Goal: Task Accomplishment & Management: Use online tool/utility

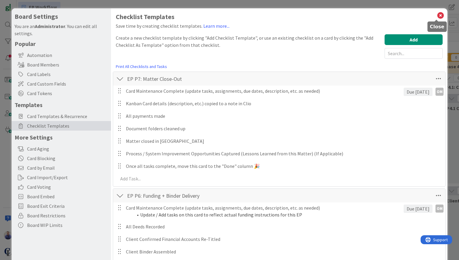
click at [437, 13] on icon at bounding box center [441, 15] width 8 height 8
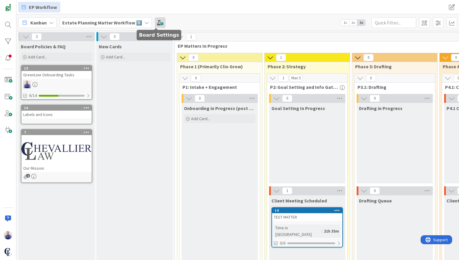
click at [158, 24] on span at bounding box center [160, 22] width 11 height 11
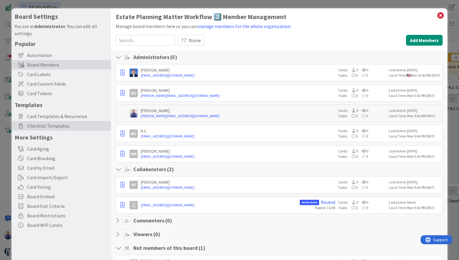
click at [42, 127] on span "Checklist Templates" at bounding box center [67, 125] width 81 height 7
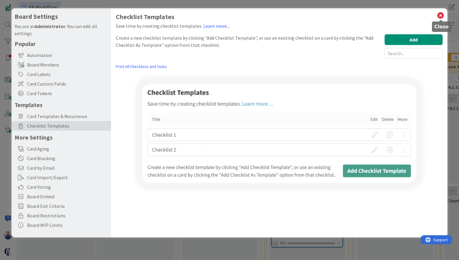
click at [442, 16] on icon at bounding box center [441, 15] width 8 height 8
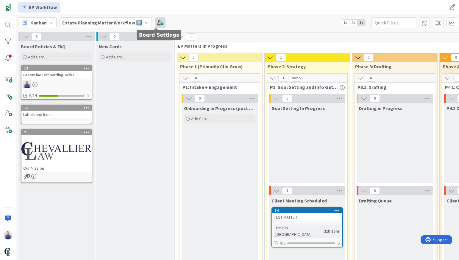
click at [155, 21] on span at bounding box center [160, 22] width 11 height 11
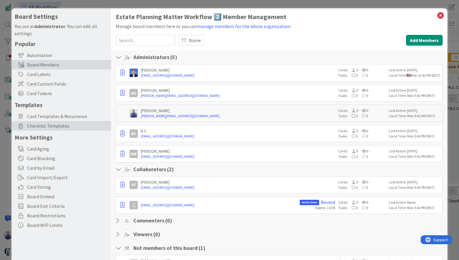
click at [45, 125] on span "Checklist Templates" at bounding box center [67, 125] width 81 height 7
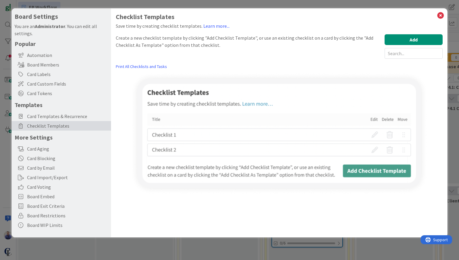
click at [230, 38] on div "Create a new checklist template by clicking "Add Checklist Template", or use an…" at bounding box center [249, 46] width 266 height 24
click at [441, 16] on icon at bounding box center [441, 15] width 8 height 8
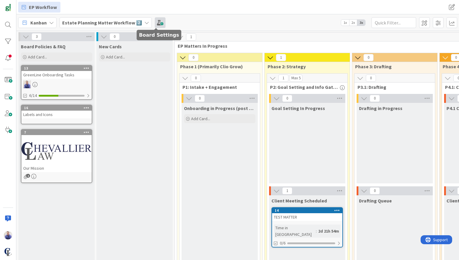
click at [159, 25] on span at bounding box center [160, 22] width 11 height 11
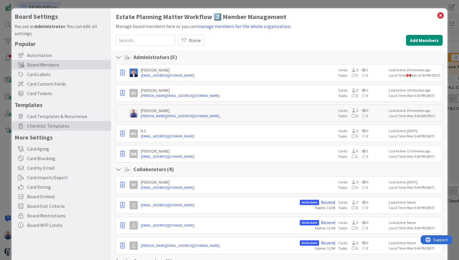
click at [61, 127] on span "Checklist Templates" at bounding box center [67, 125] width 81 height 7
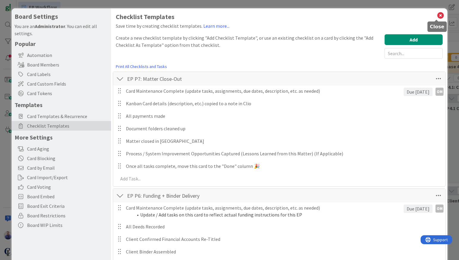
click at [437, 15] on icon at bounding box center [441, 15] width 8 height 8
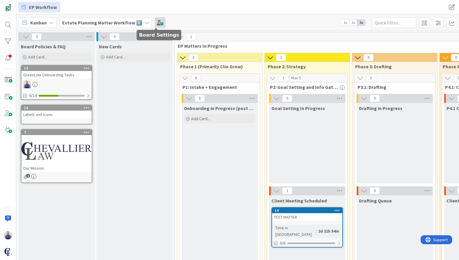
click at [156, 21] on span at bounding box center [160, 22] width 11 height 11
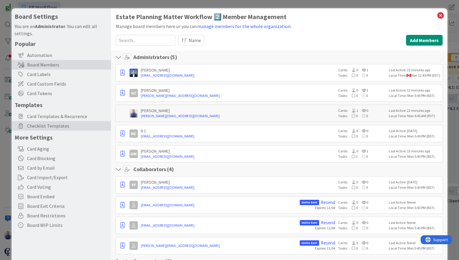
click at [43, 123] on span "Checklist Templates" at bounding box center [67, 125] width 81 height 7
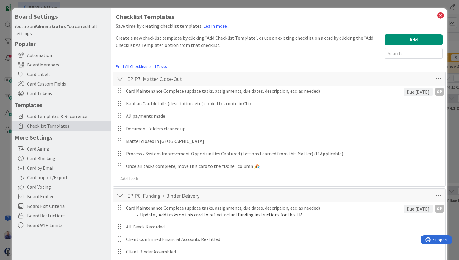
click at [437, 13] on icon at bounding box center [441, 15] width 8 height 8
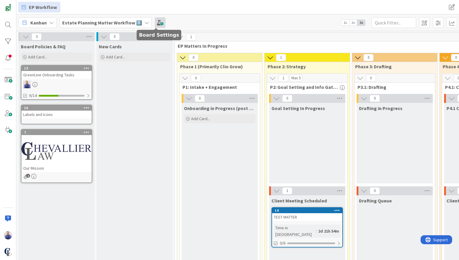
click at [157, 22] on span at bounding box center [160, 22] width 11 height 11
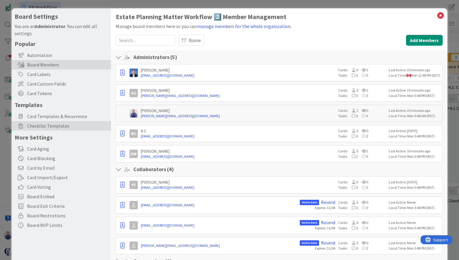
click at [31, 127] on span "Checklist Templates" at bounding box center [67, 125] width 81 height 7
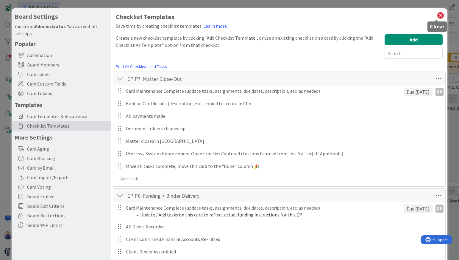
click at [438, 14] on icon at bounding box center [441, 15] width 8 height 8
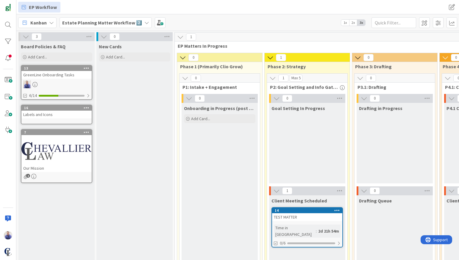
click at [144, 21] on icon at bounding box center [146, 22] width 5 height 5
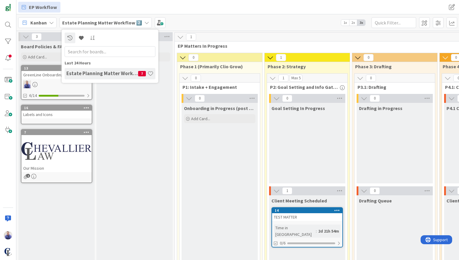
click at [195, 22] on div "Kanban Estate Planning Matter Workflow 2️⃣ Last 24 Hours Estate Planning Matter…" at bounding box center [237, 22] width 443 height 16
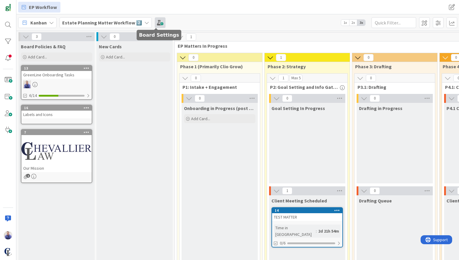
click at [157, 22] on span at bounding box center [160, 22] width 11 height 11
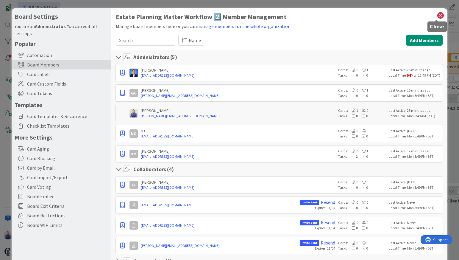
click at [437, 15] on icon at bounding box center [441, 15] width 8 height 8
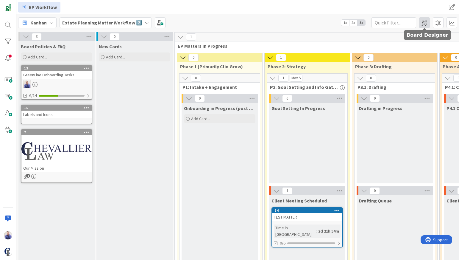
click at [427, 21] on span at bounding box center [424, 22] width 11 height 11
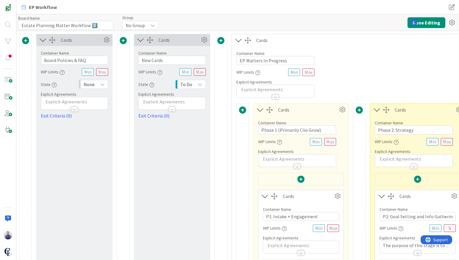
type input "Estate Planning Matter Workflow 2️⃣"
click at [424, 23] on button "Done Editing" at bounding box center [427, 22] width 38 height 11
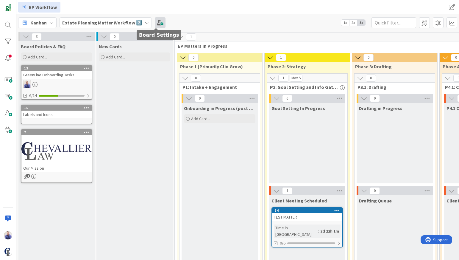
click at [156, 21] on span at bounding box center [160, 22] width 11 height 11
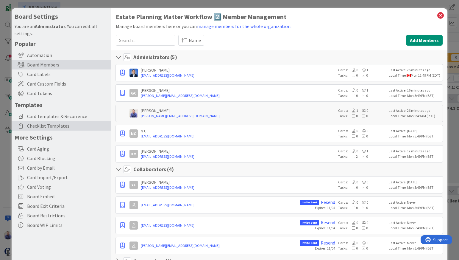
click at [49, 127] on span "Checklist Templates" at bounding box center [67, 125] width 81 height 7
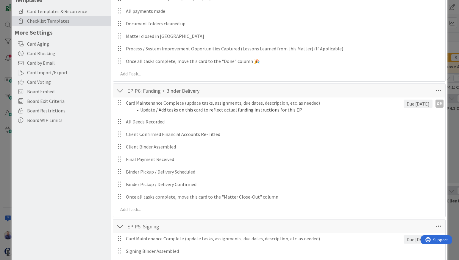
scroll to position [113, 0]
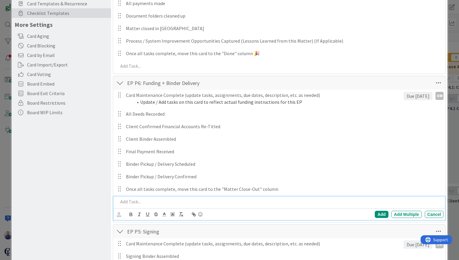
click at [133, 200] on p at bounding box center [279, 201] width 323 height 7
click at [217, 204] on p "All Client Original Document Returned" at bounding box center [279, 201] width 323 height 7
click at [379, 214] on div "Add" at bounding box center [381, 214] width 13 height 7
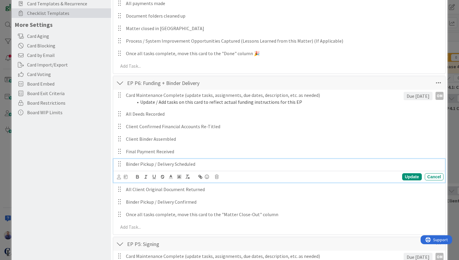
drag, startPoint x: 193, startPoint y: 165, endPoint x: 196, endPoint y: 165, distance: 3.3
click at [194, 165] on p "Binder Pickup / Delivery Scheduled" at bounding box center [284, 164] width 316 height 7
click at [197, 165] on p "Binder Pickup / Delivery Scheduled" at bounding box center [284, 164] width 316 height 7
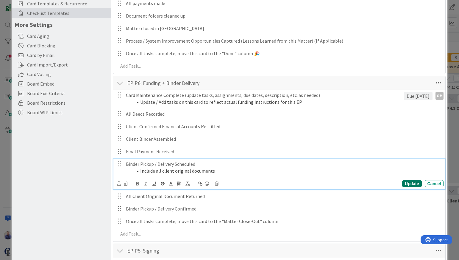
click at [407, 184] on div "Update" at bounding box center [411, 183] width 19 height 7
drag, startPoint x: 202, startPoint y: 171, endPoint x: 170, endPoint y: 166, distance: 32.7
click at [124, 164] on div "Binder Pickup / Delivery Scheduled Include all client original documents" at bounding box center [284, 167] width 320 height 17
click at [220, 170] on li "Include all client original documents" at bounding box center [287, 170] width 309 height 7
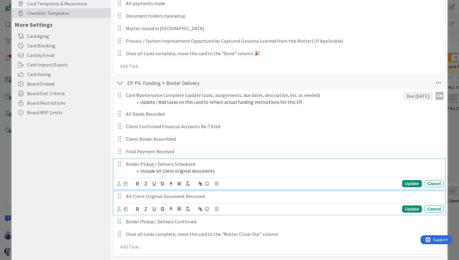
click at [182, 195] on p "All Client Original Document Returned" at bounding box center [284, 196] width 316 height 7
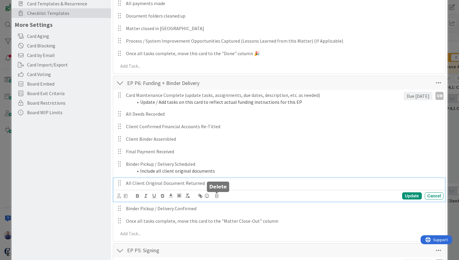
click at [218, 195] on icon at bounding box center [217, 196] width 4 height 4
drag, startPoint x: 233, startPoint y: 219, endPoint x: 278, endPoint y: 193, distance: 52.0
click at [237, 214] on div "Are you sure you want to delete this task? Delete Cancel" at bounding box center [265, 213] width 95 height 25
click at [239, 221] on div "Delete" at bounding box center [232, 221] width 22 height 11
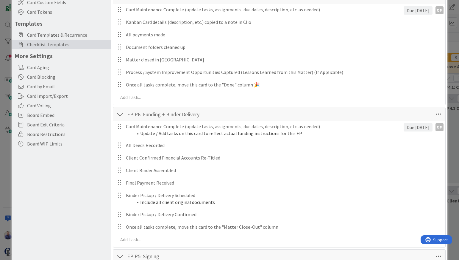
scroll to position [13, 0]
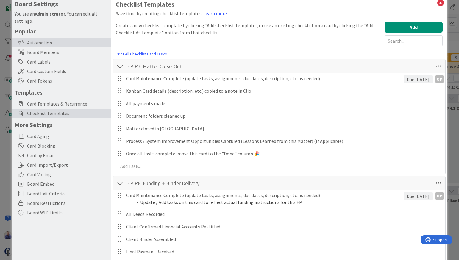
click at [45, 43] on div "Automation" at bounding box center [61, 43] width 99 height 10
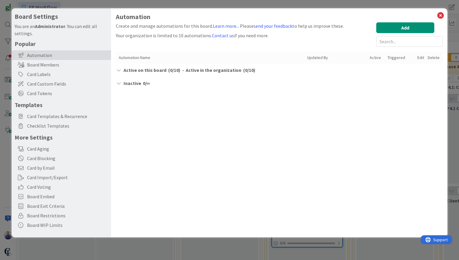
scroll to position [0, 0]
click at [439, 15] on icon at bounding box center [441, 15] width 8 height 8
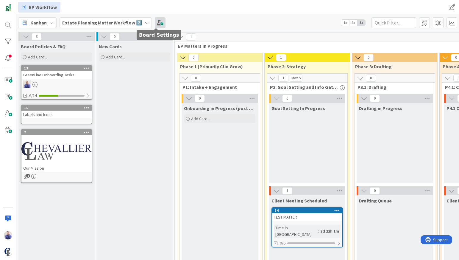
click at [158, 25] on span at bounding box center [160, 22] width 11 height 11
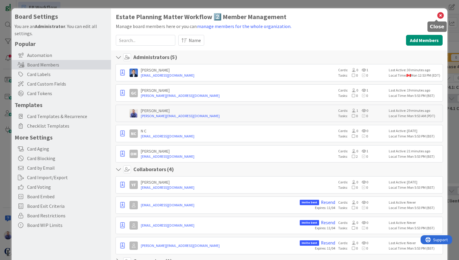
click at [437, 15] on icon at bounding box center [441, 15] width 8 height 8
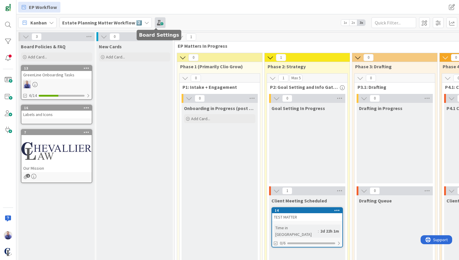
click at [155, 23] on span at bounding box center [160, 22] width 11 height 11
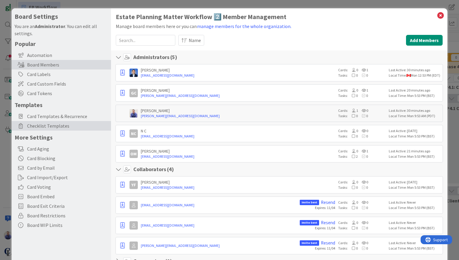
click at [62, 122] on span "Checklist Templates" at bounding box center [67, 125] width 81 height 7
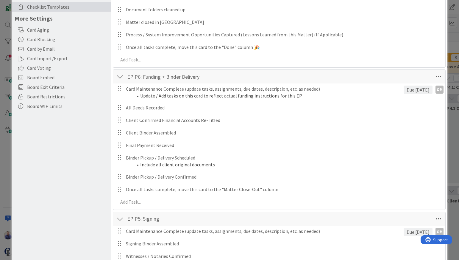
scroll to position [131, 0]
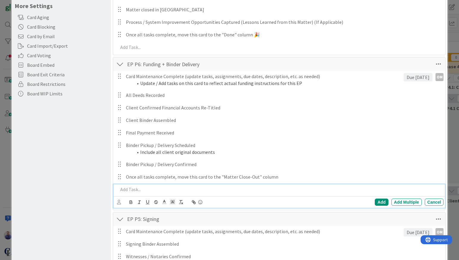
click at [131, 189] on p at bounding box center [279, 189] width 323 height 7
click at [376, 202] on div "Add" at bounding box center [381, 201] width 13 height 7
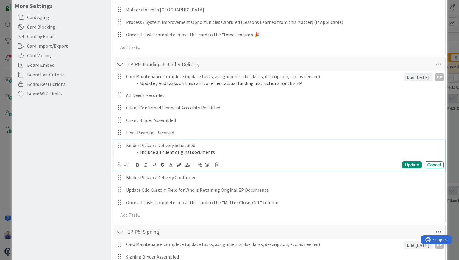
click at [205, 143] on p "Binder Pickup / Delivery Scheduled" at bounding box center [284, 145] width 316 height 7
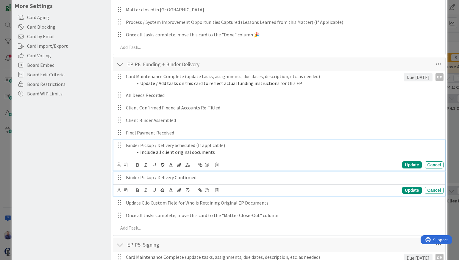
click at [218, 176] on p "Binder Pickup / Delivery Confirmed" at bounding box center [284, 177] width 316 height 7
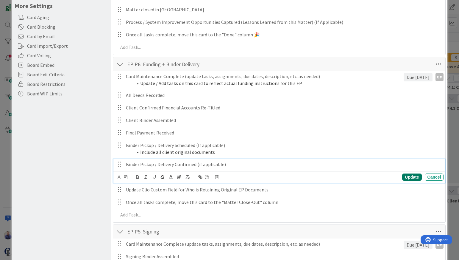
click at [407, 176] on div "Update" at bounding box center [411, 176] width 19 height 7
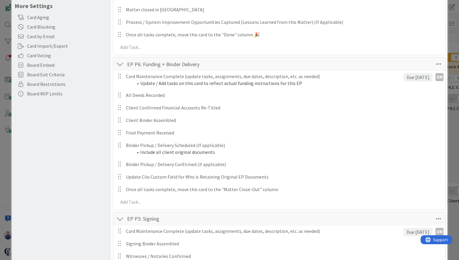
scroll to position [0, 0]
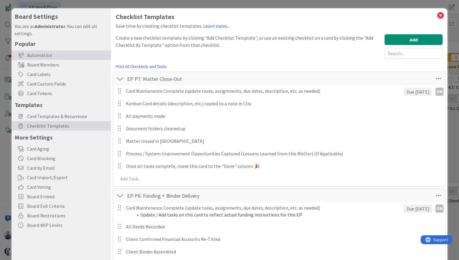
click at [42, 56] on div "Automation" at bounding box center [61, 55] width 99 height 10
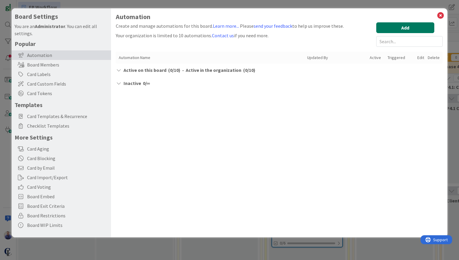
click at [429, 28] on button "Add" at bounding box center [405, 27] width 58 height 11
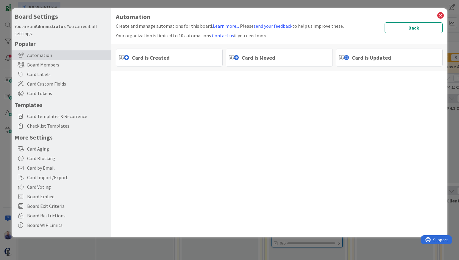
click at [276, 59] on div "Card is Moved" at bounding box center [279, 58] width 107 height 18
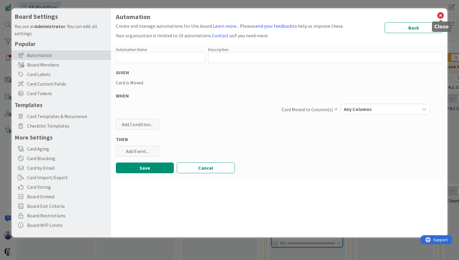
click at [439, 14] on icon at bounding box center [441, 15] width 8 height 8
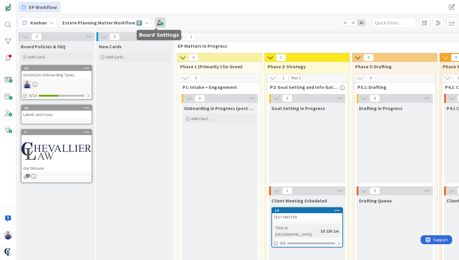
click at [157, 19] on span at bounding box center [160, 22] width 11 height 11
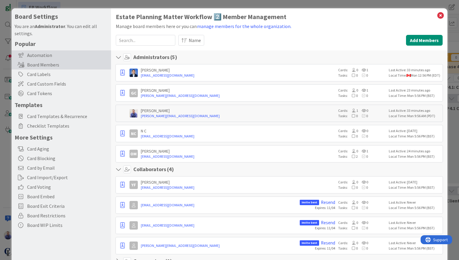
click at [29, 55] on div "Automation" at bounding box center [61, 55] width 99 height 10
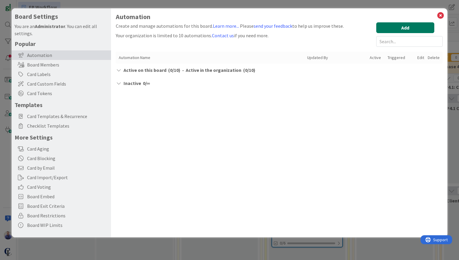
click at [396, 26] on button "Add" at bounding box center [405, 27] width 58 height 11
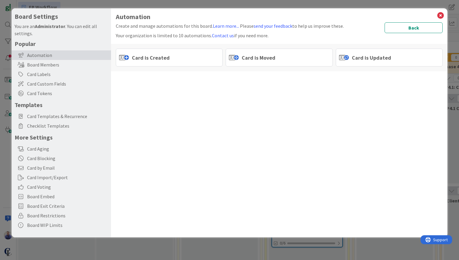
click at [267, 57] on span "Card is Moved" at bounding box center [259, 58] width 34 height 8
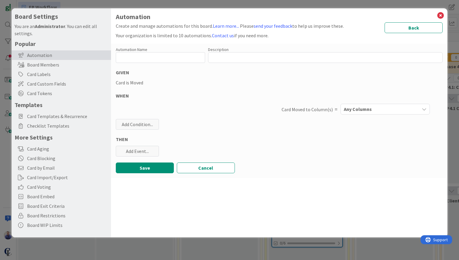
click at [384, 111] on div "Any Columns" at bounding box center [380, 109] width 77 height 10
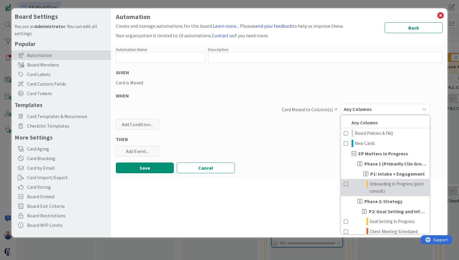
click at [346, 184] on span at bounding box center [346, 187] width 5 height 14
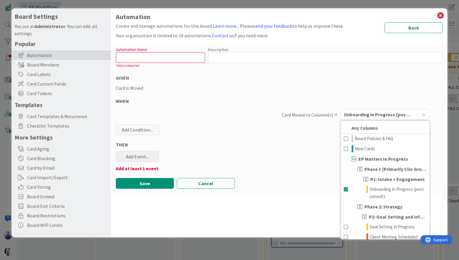
click at [140, 155] on div "Add Event..." at bounding box center [137, 156] width 43 height 11
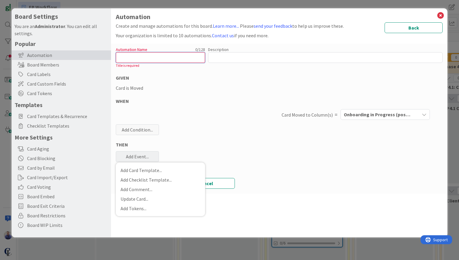
click at [149, 53] on input "text" at bounding box center [160, 57] width 89 height 11
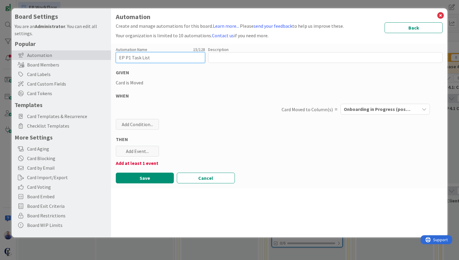
type input "EP P1 Task List"
click at [214, 79] on div "Card is Moved" at bounding box center [279, 82] width 327 height 7
click at [150, 148] on div "Add Event..." at bounding box center [137, 151] width 43 height 11
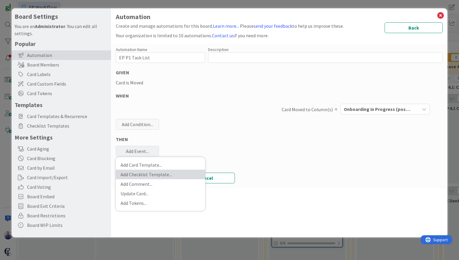
click at [154, 174] on link "Add Checklist Template ..." at bounding box center [160, 174] width 89 height 10
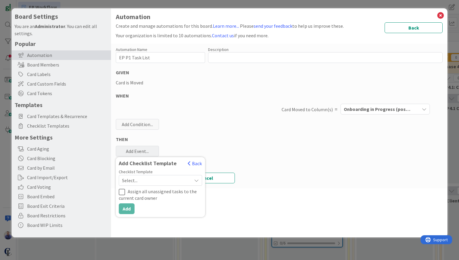
click at [156, 183] on span "Select..." at bounding box center [155, 180] width 67 height 8
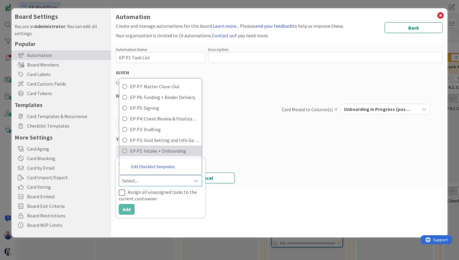
click at [150, 153] on span "EP P1: Intake + Onboarding" at bounding box center [164, 150] width 68 height 9
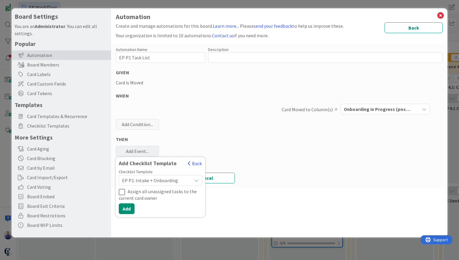
click at [289, 153] on div "Automation Name 15 / 128 EP P1 Task List Description 0 / 256 GIVEN Card is Move…" at bounding box center [279, 116] width 337 height 144
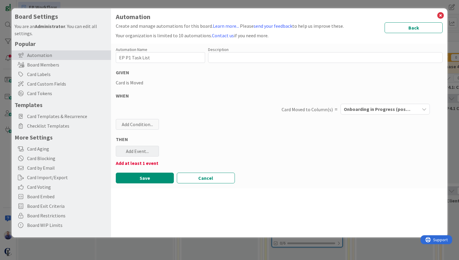
click at [138, 152] on div "Add Event..." at bounding box center [137, 151] width 43 height 11
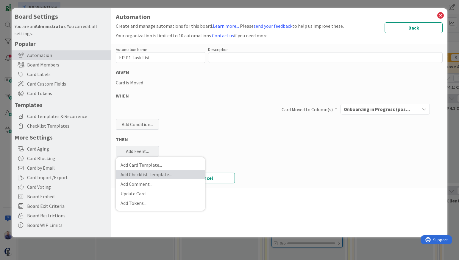
click at [135, 172] on link "Add Checklist Template ..." at bounding box center [160, 174] width 89 height 10
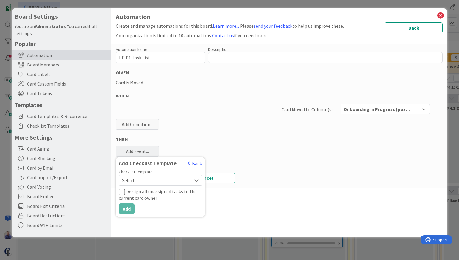
click at [132, 180] on span "Select..." at bounding box center [155, 180] width 67 height 8
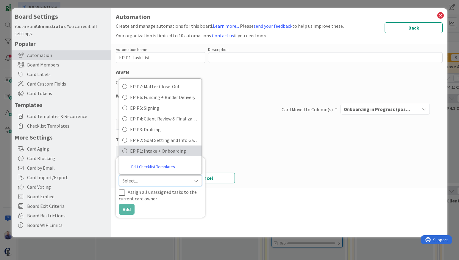
click at [143, 150] on span "EP P1: Intake + Onboarding" at bounding box center [164, 150] width 68 height 9
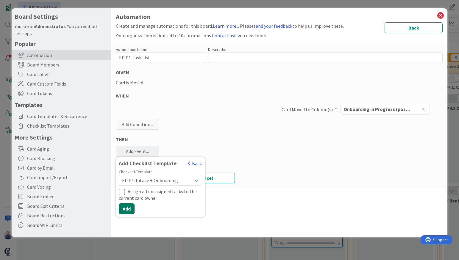
click at [132, 209] on button "Add" at bounding box center [127, 208] width 16 height 11
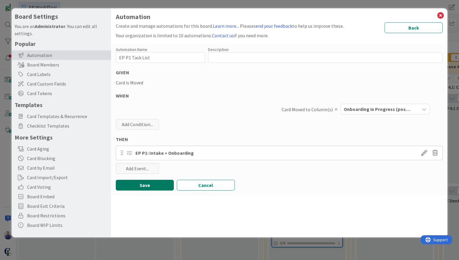
click at [156, 185] on button "Save" at bounding box center [145, 185] width 58 height 11
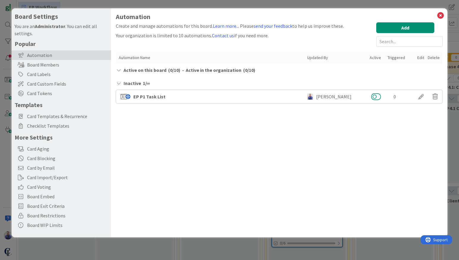
click at [378, 98] on button at bounding box center [376, 97] width 10 height 8
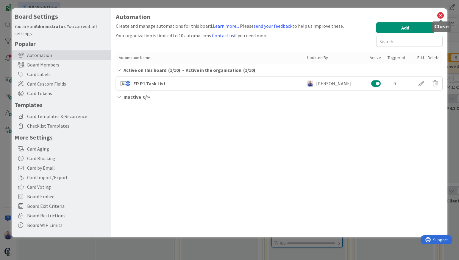
click at [442, 14] on icon at bounding box center [441, 15] width 8 height 8
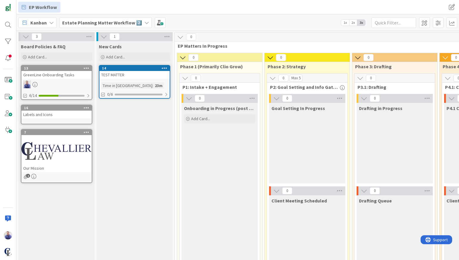
click at [117, 70] on div "14" at bounding box center [134, 68] width 70 height 5
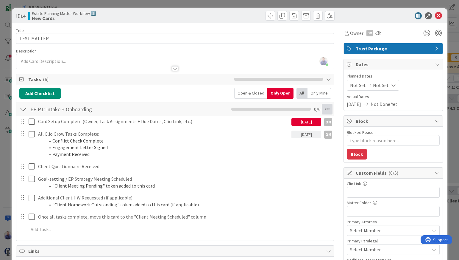
click at [328, 109] on icon at bounding box center [327, 109] width 11 height 11
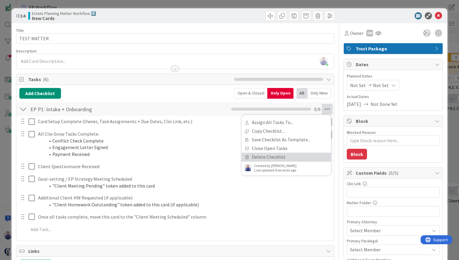
click at [300, 158] on link "Delete Checklist" at bounding box center [286, 156] width 89 height 9
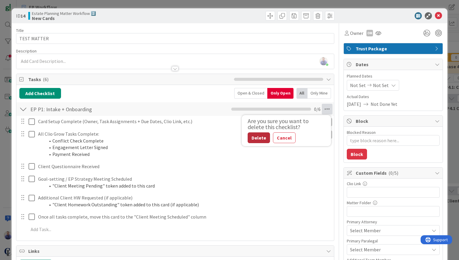
click at [255, 136] on button "Delete" at bounding box center [259, 137] width 22 height 11
type textarea "x"
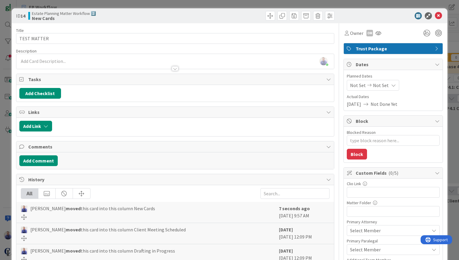
click at [438, 13] on div "ID 14 Estate Planning Matter Workflow 2️⃣ New Cards" at bounding box center [230, 15] width 436 height 15
click at [436, 15] on icon at bounding box center [438, 15] width 7 height 7
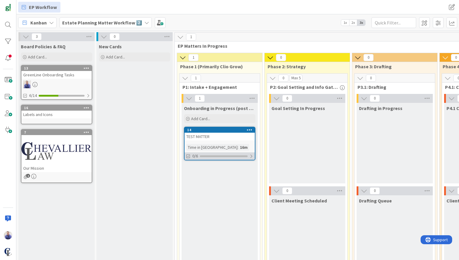
click at [251, 154] on div at bounding box center [252, 156] width 4 height 5
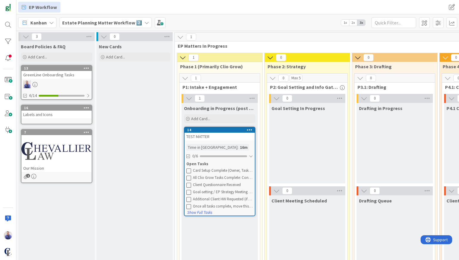
click at [252, 129] on icon at bounding box center [250, 129] width 6 height 4
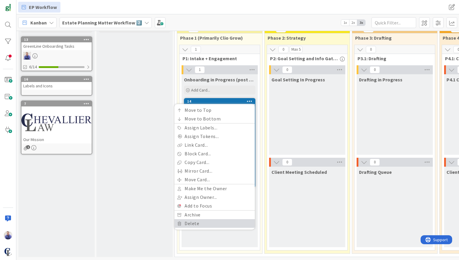
scroll to position [33, 0]
click at [203, 232] on div "Onboarding in Progress (post consult) Add Card... 14 Move to Top Move to Bottom…" at bounding box center [220, 160] width 76 height 173
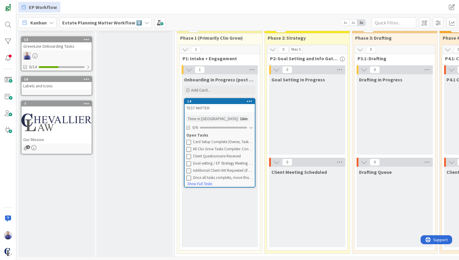
scroll to position [0, 0]
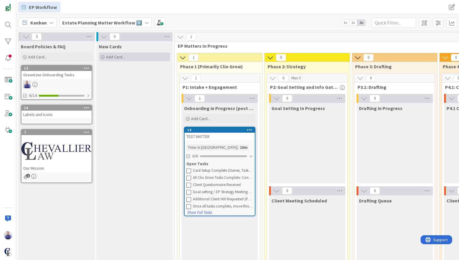
click at [117, 57] on span "Add Card..." at bounding box center [115, 56] width 19 height 5
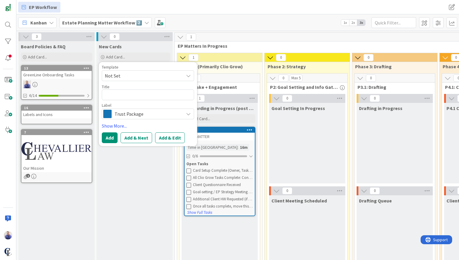
click at [142, 113] on span "Trust Package" at bounding box center [148, 114] width 66 height 8
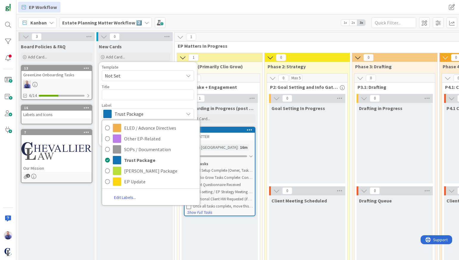
click at [134, 233] on div "New Cards Add Card... Template Not Set Title 0 / 128 Label Trust Package ELED /…" at bounding box center [134, 163] width 76 height 244
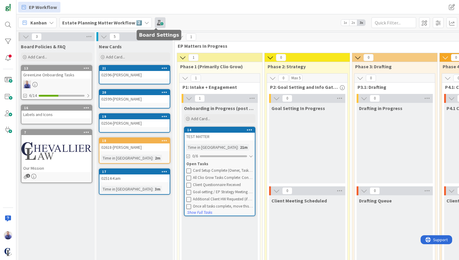
click at [158, 21] on span at bounding box center [160, 22] width 11 height 11
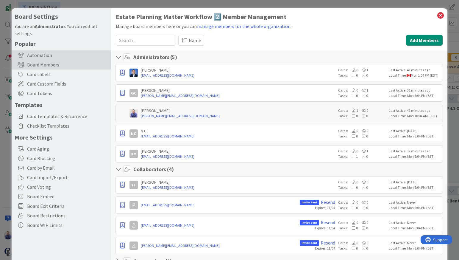
drag, startPoint x: 30, startPoint y: 58, endPoint x: 92, endPoint y: 58, distance: 61.6
click at [30, 58] on div "Automation" at bounding box center [61, 55] width 99 height 10
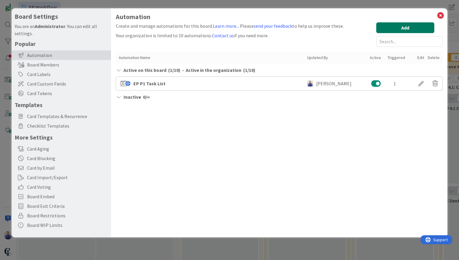
click at [391, 30] on button "Add" at bounding box center [405, 27] width 58 height 11
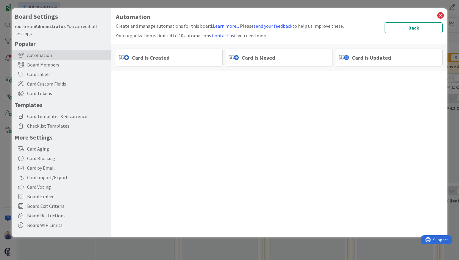
click at [279, 58] on div "Card is Moved" at bounding box center [279, 58] width 107 height 18
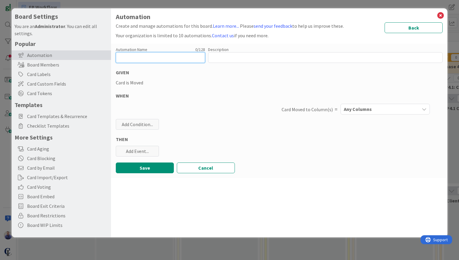
click at [156, 58] on input "text" at bounding box center [160, 57] width 89 height 11
drag, startPoint x: 143, startPoint y: 57, endPoint x: 71, endPoint y: 52, distance: 72.5
click at [116, 52] on input "EP P2 Tasks" at bounding box center [160, 57] width 89 height 11
type input "EP P2 Tasks"
click at [401, 109] on div "Any Columns" at bounding box center [380, 109] width 77 height 10
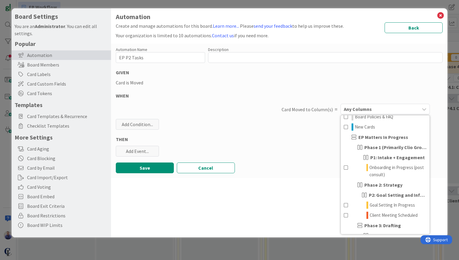
scroll to position [30, 0]
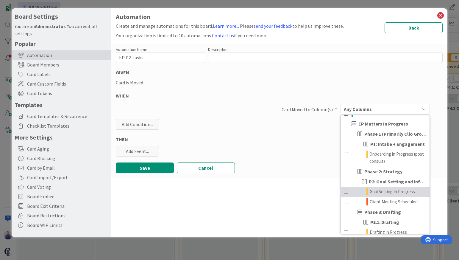
click at [346, 192] on span at bounding box center [346, 191] width 5 height 7
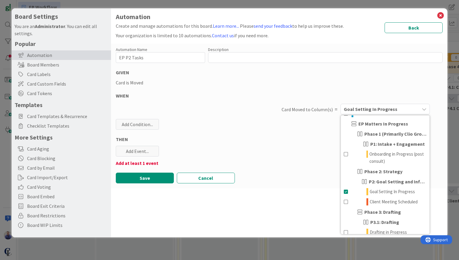
drag, startPoint x: 166, startPoint y: 164, endPoint x: 152, endPoint y: 157, distance: 15.1
click at [164, 163] on div "Add at least 1 event" at bounding box center [279, 162] width 327 height 7
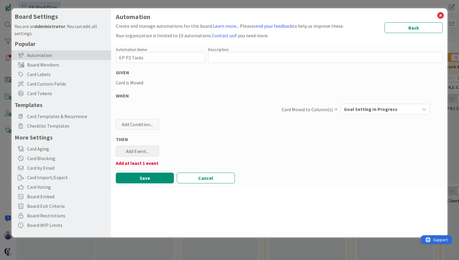
click at [145, 150] on div "Add Event..." at bounding box center [137, 151] width 43 height 11
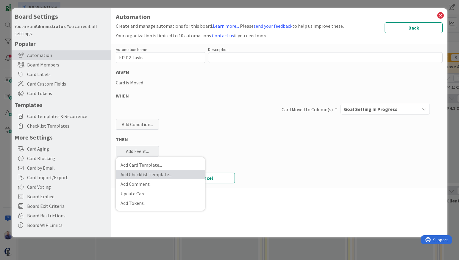
click at [144, 173] on link "Add Checklist Template ..." at bounding box center [160, 174] width 89 height 10
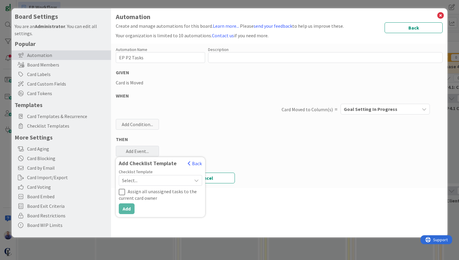
click at [144, 178] on span "Select..." at bounding box center [155, 180] width 67 height 8
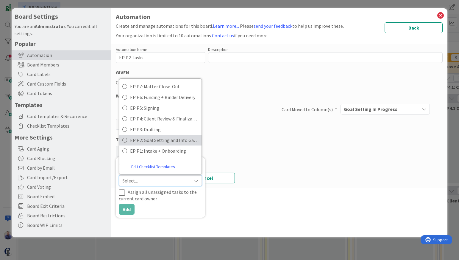
click at [141, 140] on span "EP P2: Goal Setting and Info Gathering" at bounding box center [164, 140] width 68 height 9
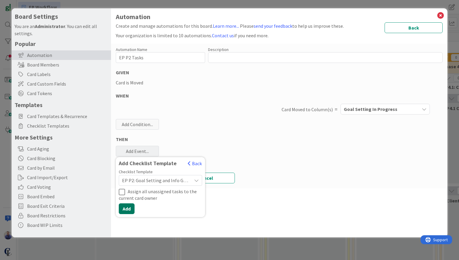
click at [130, 209] on button "Add" at bounding box center [127, 208] width 16 height 11
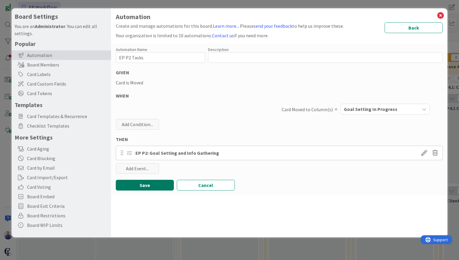
click at [156, 184] on button "Save" at bounding box center [145, 185] width 58 height 11
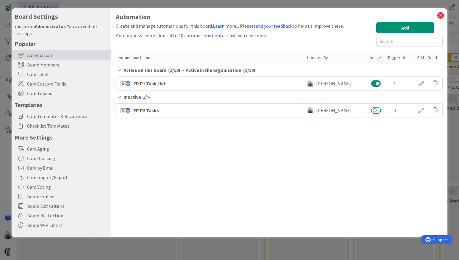
click at [379, 110] on button at bounding box center [376, 110] width 10 height 8
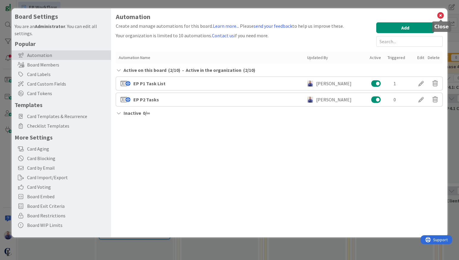
click at [440, 15] on icon at bounding box center [441, 15] width 8 height 8
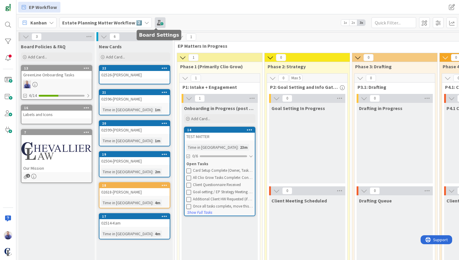
click at [158, 25] on span at bounding box center [160, 22] width 11 height 11
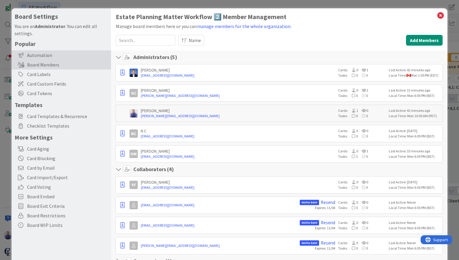
click at [44, 57] on div "Automation" at bounding box center [61, 55] width 99 height 10
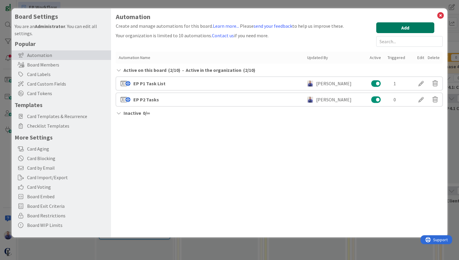
click at [410, 29] on button "Add" at bounding box center [405, 27] width 58 height 11
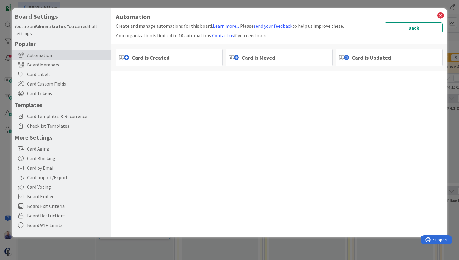
click at [250, 59] on span "Card is Moved" at bounding box center [259, 58] width 34 height 8
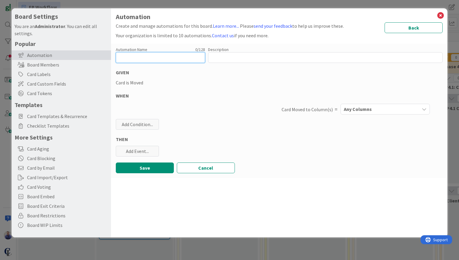
click at [147, 59] on input "text" at bounding box center [160, 57] width 89 height 11
paste input "EP P2 Tasks"
click at [130, 56] on input "EP P2 Tasks" at bounding box center [160, 57] width 89 height 11
type input "EP P3 Tasks"
click at [164, 91] on div "Automation Name 11 / 128 EP P3 Tasks Description 0 / 256 GIVEN Card is Moved WH…" at bounding box center [279, 111] width 337 height 134
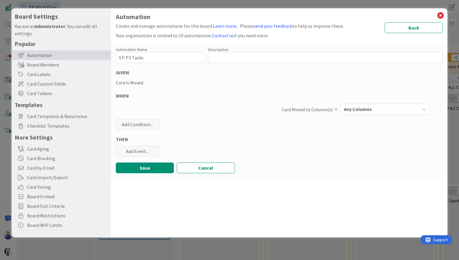
click at [403, 109] on div "Any Columns" at bounding box center [380, 109] width 77 height 10
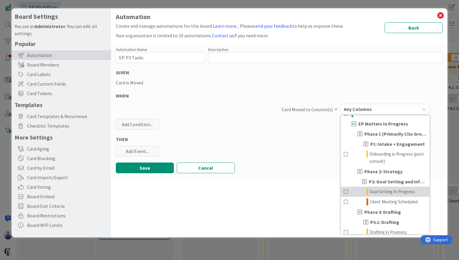
scroll to position [60, 0]
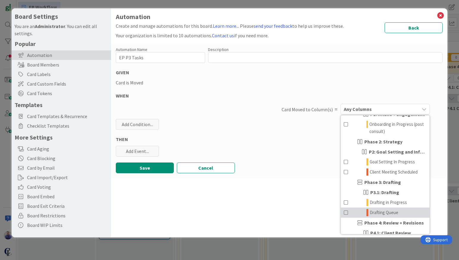
click at [345, 211] on span at bounding box center [346, 212] width 5 height 7
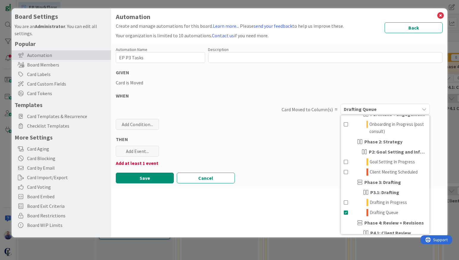
drag, startPoint x: 284, startPoint y: 144, endPoint x: 240, endPoint y: 140, distance: 44.0
click at [284, 144] on div "Automation Name 11 / 128 EP P3 Tasks Description 0 / 256 GIVEN Card is Moved WH…" at bounding box center [279, 116] width 337 height 144
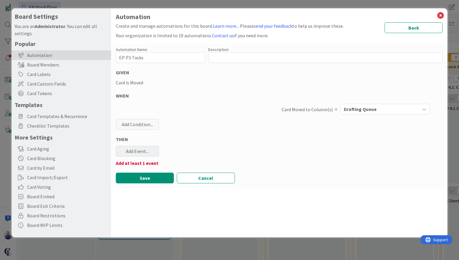
click at [139, 152] on div "Add Event..." at bounding box center [137, 151] width 43 height 11
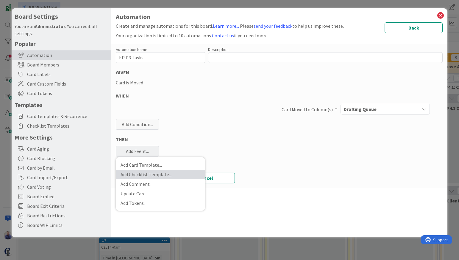
click at [148, 176] on link "Add Checklist Template ..." at bounding box center [160, 174] width 89 height 10
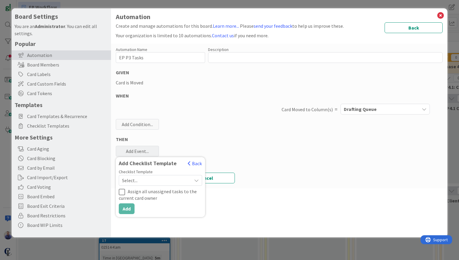
click at [148, 181] on span "Select..." at bounding box center [155, 180] width 67 height 8
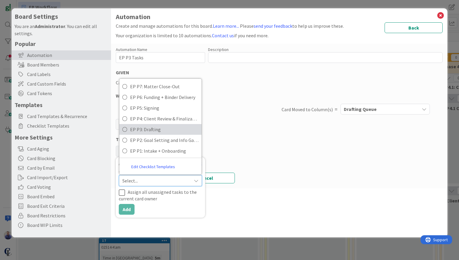
click at [155, 129] on span "EP P3: Drafting" at bounding box center [164, 129] width 68 height 9
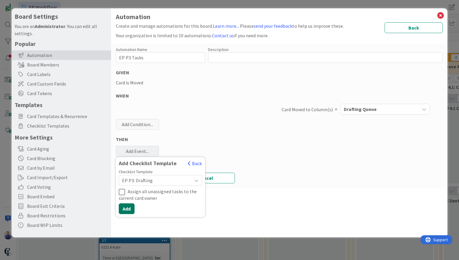
click at [130, 206] on button "Add" at bounding box center [127, 208] width 16 height 11
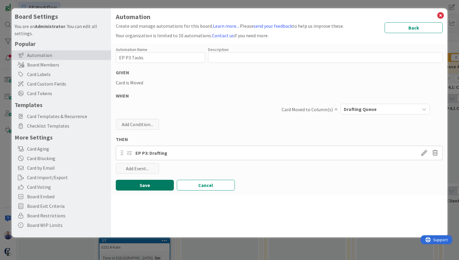
click at [147, 188] on button "Save" at bounding box center [145, 185] width 58 height 11
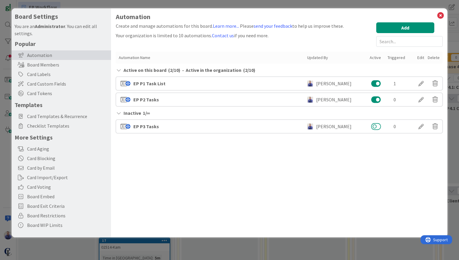
click at [372, 124] on button at bounding box center [376, 126] width 10 height 8
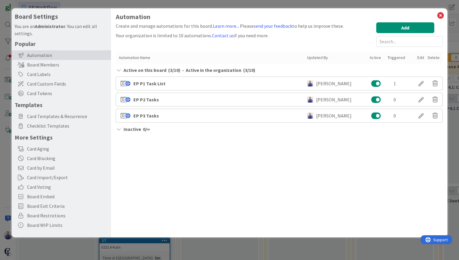
click at [377, 127] on div "Inactive 0 / ∞" at bounding box center [279, 128] width 327 height 7
drag, startPoint x: 393, startPoint y: 29, endPoint x: 347, endPoint y: 41, distance: 47.8
click at [393, 29] on button "Add" at bounding box center [405, 27] width 58 height 11
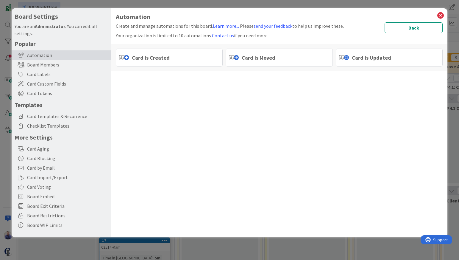
click at [272, 60] on span "Card is Moved" at bounding box center [259, 58] width 34 height 8
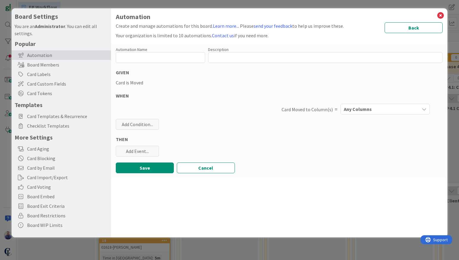
click at [166, 49] on div "Automation Name 0 / 128" at bounding box center [160, 49] width 89 height 5
click at [166, 56] on input "text" at bounding box center [160, 57] width 89 height 11
paste input "EP P2 Tasks"
click at [129, 60] on input "EP P2 Tasks" at bounding box center [160, 57] width 89 height 11
type input "EP P4 Tasks"
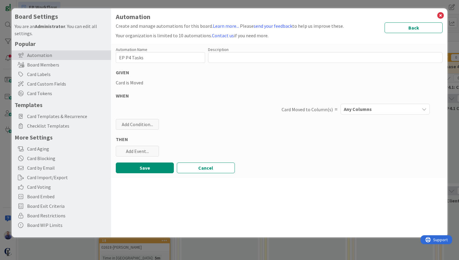
click at [214, 79] on div "Automation Name 11 / 128 EP P4 Tasks Description 0 / 256 GIVEN Card is Moved WH…" at bounding box center [279, 111] width 337 height 134
click at [354, 113] on div "Any Columns" at bounding box center [380, 109] width 77 height 10
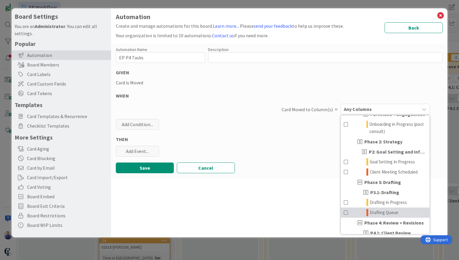
scroll to position [143, 0]
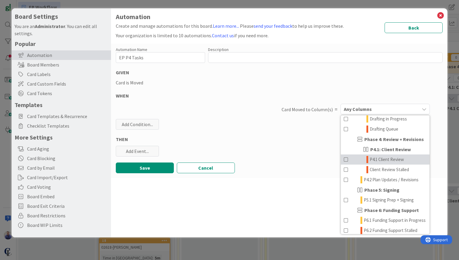
click at [347, 158] on span at bounding box center [346, 159] width 5 height 7
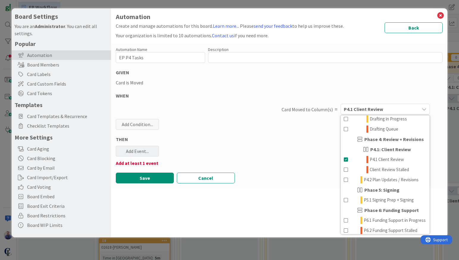
click at [156, 152] on div "Add Event..." at bounding box center [137, 151] width 43 height 11
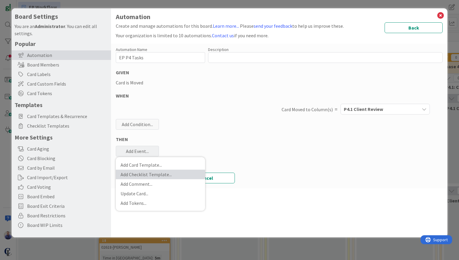
click at [160, 175] on link "Add Checklist Template ..." at bounding box center [160, 174] width 89 height 10
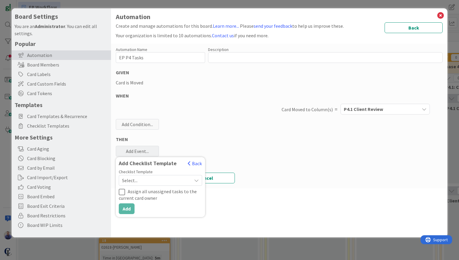
click at [147, 181] on span "Select..." at bounding box center [155, 180] width 67 height 8
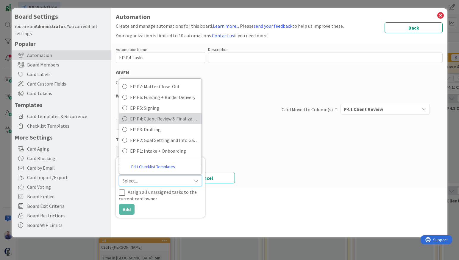
click at [153, 118] on span "EP P4: Client Review & Finalization" at bounding box center [164, 118] width 68 height 9
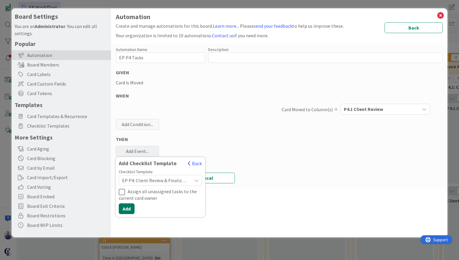
click at [131, 207] on button "Add" at bounding box center [127, 208] width 16 height 11
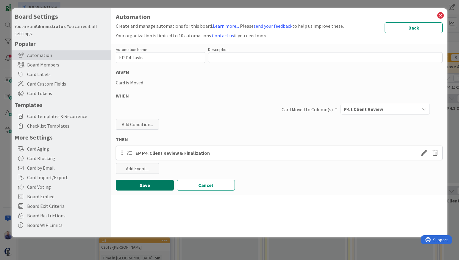
click at [134, 188] on button "Save" at bounding box center [145, 185] width 58 height 11
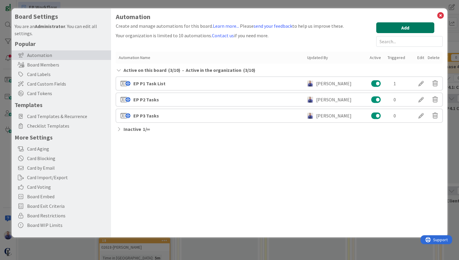
click at [406, 28] on button "Add" at bounding box center [405, 27] width 58 height 11
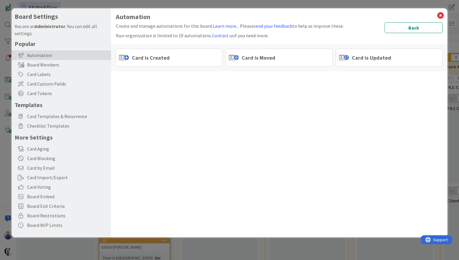
click at [260, 56] on span "Card is Moved" at bounding box center [259, 58] width 34 height 8
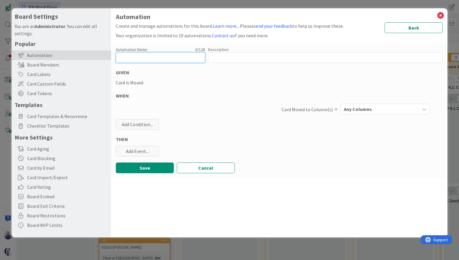
click at [168, 59] on input "text" at bounding box center [160, 57] width 89 height 11
paste input "EP P2 Tasks"
drag, startPoint x: 128, startPoint y: 59, endPoint x: 123, endPoint y: 61, distance: 5.9
click at [128, 59] on input "EP P2 Tasks" at bounding box center [160, 57] width 89 height 11
type input "EP P4 Tasks"
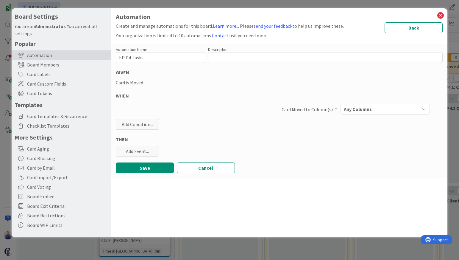
drag, startPoint x: 283, startPoint y: 86, endPoint x: 351, endPoint y: 107, distance: 70.6
click at [284, 86] on div "Automation Name 11 / 128 EP P4 Tasks Description 0 / 256 GIVEN Card is Moved WH…" at bounding box center [279, 111] width 337 height 134
click at [368, 108] on span "Any Columns" at bounding box center [358, 109] width 28 height 8
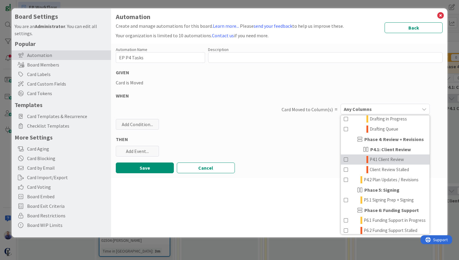
click at [345, 160] on span at bounding box center [346, 159] width 5 height 7
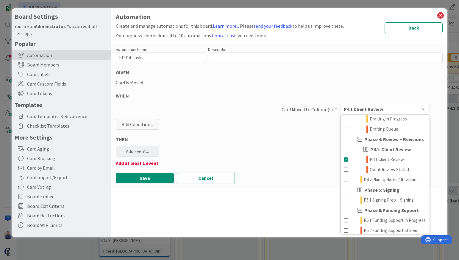
click at [144, 152] on div "Add Event..." at bounding box center [137, 151] width 43 height 11
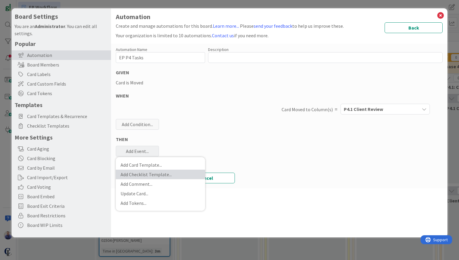
click at [147, 175] on link "Add Checklist Template ..." at bounding box center [160, 174] width 89 height 10
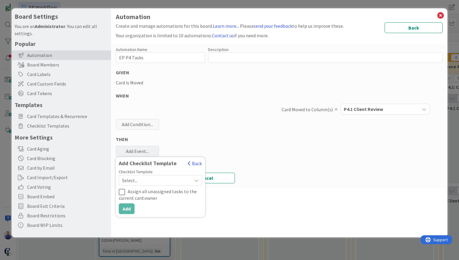
click at [145, 181] on span "Select..." at bounding box center [155, 180] width 67 height 8
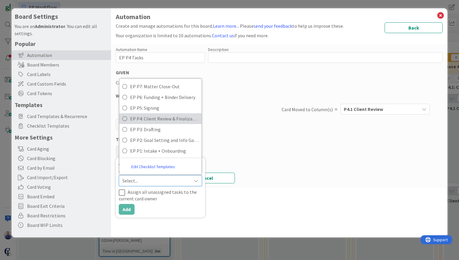
click at [156, 116] on span "EP P4: Client Review & Finalization" at bounding box center [164, 118] width 68 height 9
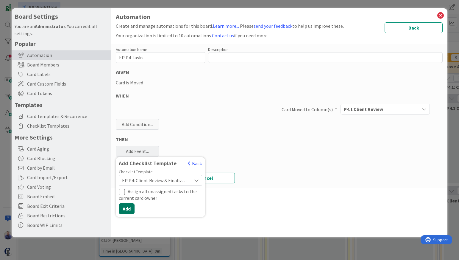
click at [127, 207] on button "Add" at bounding box center [127, 208] width 16 height 11
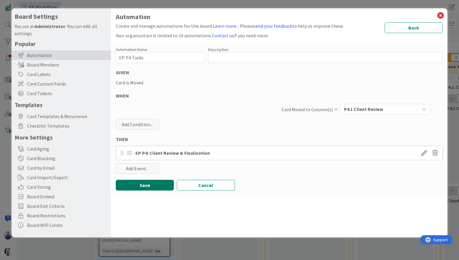
click at [140, 187] on button "Save" at bounding box center [145, 185] width 58 height 11
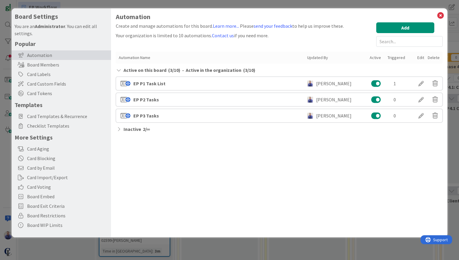
click at [119, 128] on icon at bounding box center [119, 129] width 6 height 5
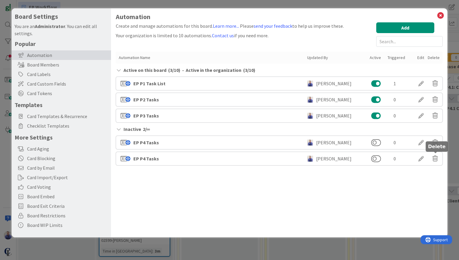
click at [435, 159] on icon at bounding box center [435, 158] width 5 height 10
click at [377, 181] on button "Delete" at bounding box center [378, 181] width 22 height 11
click at [376, 144] on button at bounding box center [376, 142] width 10 height 8
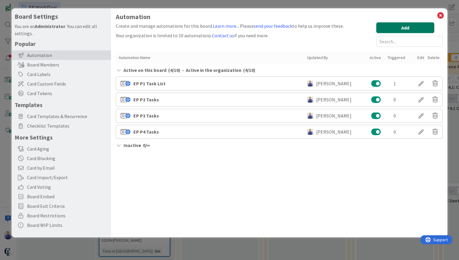
click at [410, 27] on button "Add" at bounding box center [405, 27] width 58 height 11
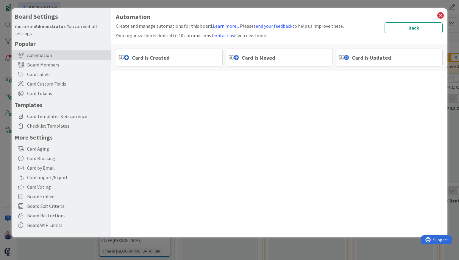
click at [271, 54] on span "Card is Moved" at bounding box center [259, 58] width 34 height 8
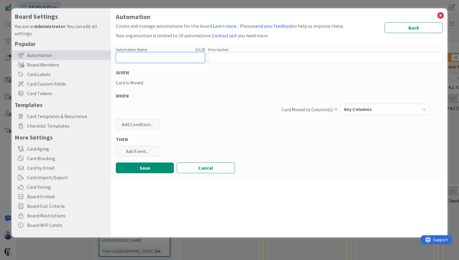
click at [163, 58] on input "text" at bounding box center [160, 57] width 89 height 11
paste input "EP P2 Tasks"
click at [211, 88] on div "Automation Name 11 / 128 EP P2 Tasks Description 0 / 256 GIVEN Card is Moved WH…" at bounding box center [279, 111] width 337 height 134
click at [128, 60] on input "EP P2 Tasks" at bounding box center [160, 57] width 89 height 11
drag, startPoint x: 177, startPoint y: 76, endPoint x: 221, endPoint y: 94, distance: 48.2
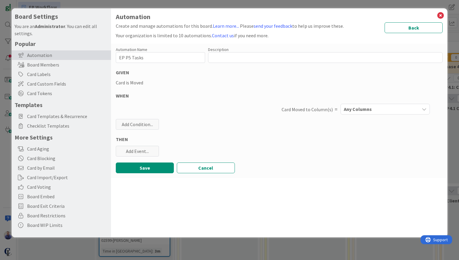
click at [178, 77] on div "Automation Name 11 / 128 EP P5 Tasks Description 0 / 256 GIVEN Card is Moved WH…" at bounding box center [279, 111] width 337 height 134
click at [357, 110] on span "Any Columns" at bounding box center [358, 109] width 28 height 8
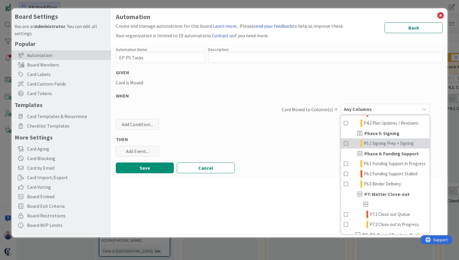
scroll to position [197, 0]
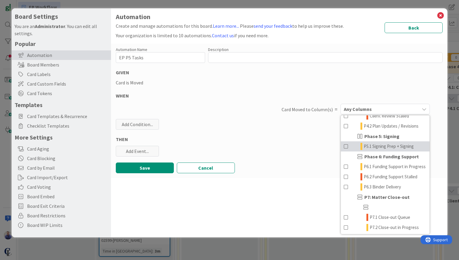
click at [345, 146] on span at bounding box center [346, 146] width 5 height 7
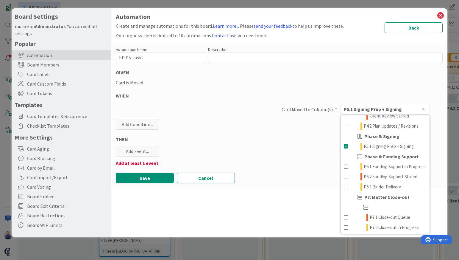
drag, startPoint x: 285, startPoint y: 128, endPoint x: 237, endPoint y: 128, distance: 48.5
click at [283, 127] on div "Automation Name 11 / 128 EP P5 Tasks Description 0 / 256 GIVEN Card is Moved WH…" at bounding box center [279, 116] width 337 height 144
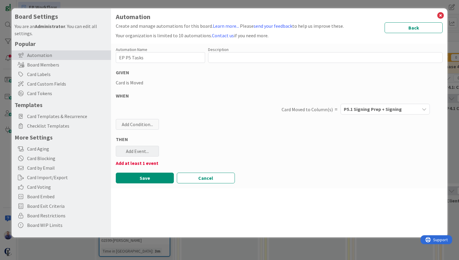
click at [148, 150] on div "Add Event..." at bounding box center [137, 151] width 43 height 11
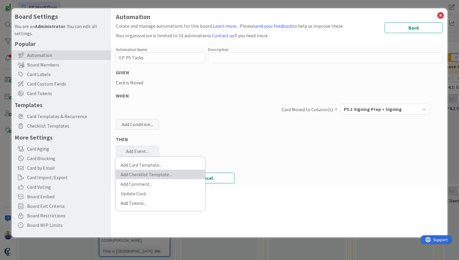
click at [160, 170] on link "Add Checklist Template ..." at bounding box center [160, 174] width 89 height 10
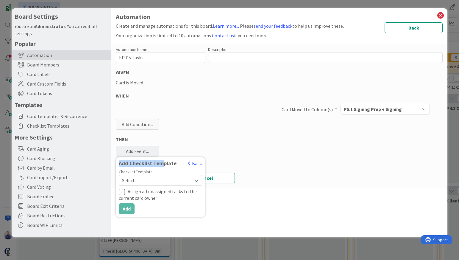
click at [161, 177] on span "Select..." at bounding box center [155, 180] width 67 height 8
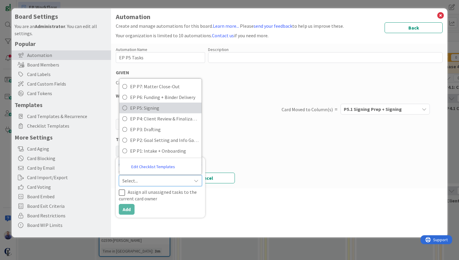
click at [147, 108] on span "EP P5: Signing" at bounding box center [164, 107] width 68 height 9
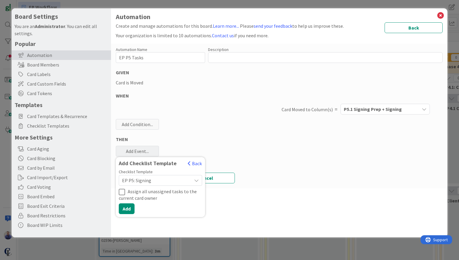
drag, startPoint x: 242, startPoint y: 114, endPoint x: 243, endPoint y: 108, distance: 6.2
click at [242, 113] on div "Card Moved to Column(s) = P5.1 Signing Prep + Signing Any Columns Board Policie…" at bounding box center [279, 109] width 327 height 14
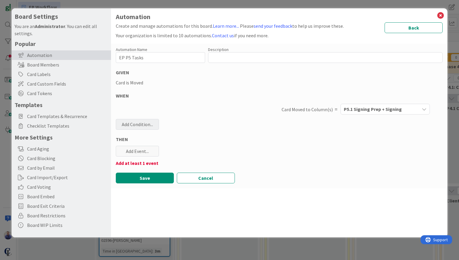
click at [131, 121] on div "Add Condition..." at bounding box center [137, 124] width 43 height 11
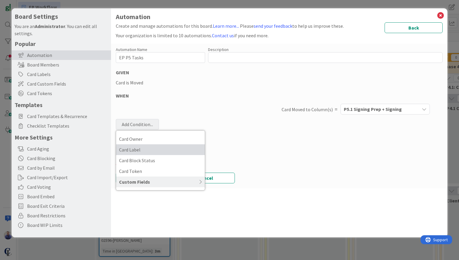
click at [147, 150] on span "Card Label" at bounding box center [160, 149] width 83 height 9
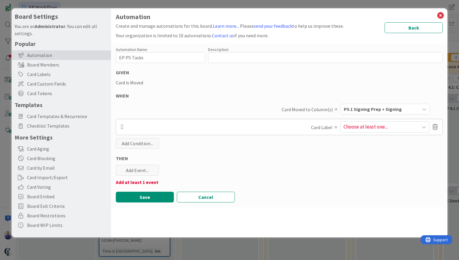
click at [413, 128] on span "Choose at least one..." at bounding box center [385, 127] width 89 height 11
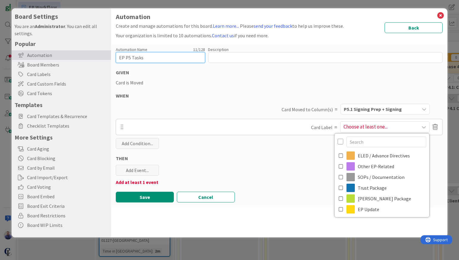
click at [131, 55] on input "EP P5 Tasks" at bounding box center [160, 57] width 89 height 11
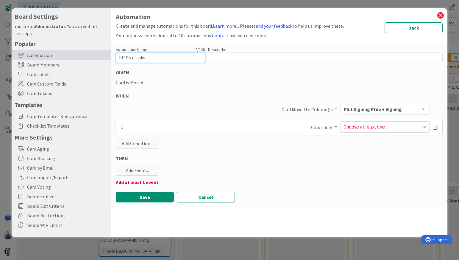
type input "EP P5 Tasks"
click at [438, 128] on icon at bounding box center [435, 127] width 5 height 10
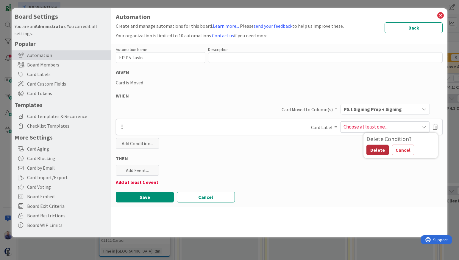
click at [380, 148] on button "Delete" at bounding box center [378, 149] width 22 height 11
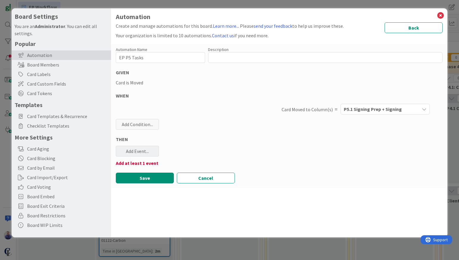
click at [140, 148] on div "Add Event..." at bounding box center [137, 151] width 43 height 11
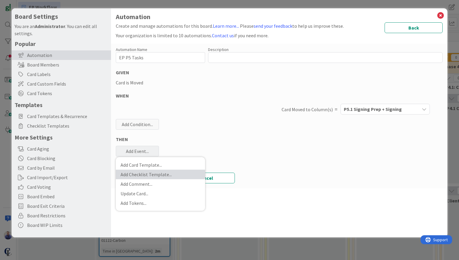
click at [154, 174] on link "Add Checklist Template ..." at bounding box center [160, 174] width 89 height 10
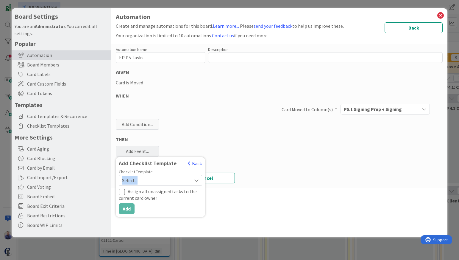
click at [154, 182] on span "Select..." at bounding box center [155, 180] width 67 height 8
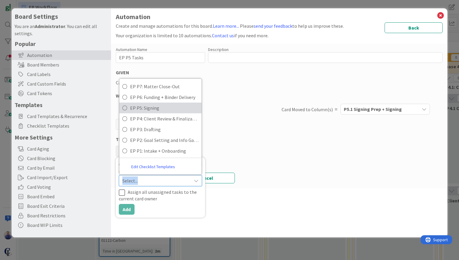
click at [153, 109] on span "EP P5: Signing" at bounding box center [164, 107] width 68 height 9
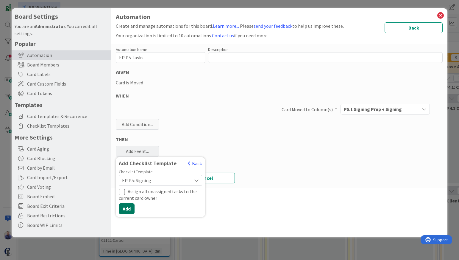
click at [127, 203] on button "Add" at bounding box center [127, 208] width 16 height 11
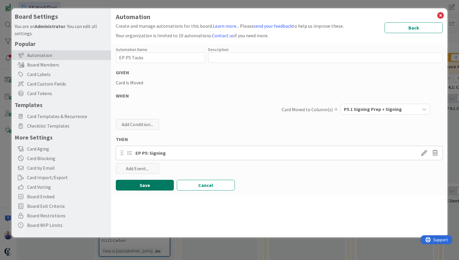
click at [136, 185] on button "Save" at bounding box center [145, 185] width 58 height 11
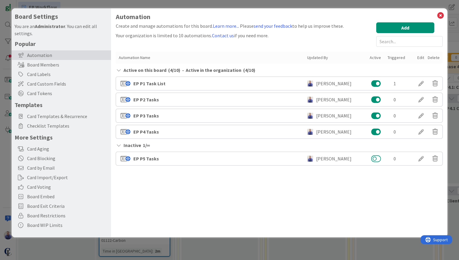
click at [379, 158] on button at bounding box center [376, 159] width 10 height 8
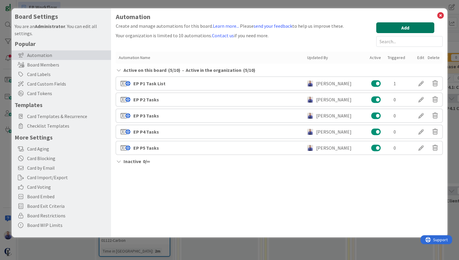
click at [426, 30] on button "Add" at bounding box center [405, 27] width 58 height 11
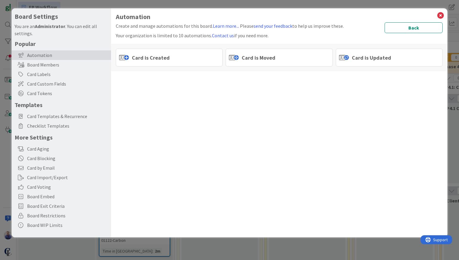
click at [273, 49] on div "Card is Created Card is Moved Card is Updated" at bounding box center [279, 57] width 337 height 27
click at [273, 57] on span "Card is Moved" at bounding box center [259, 58] width 34 height 8
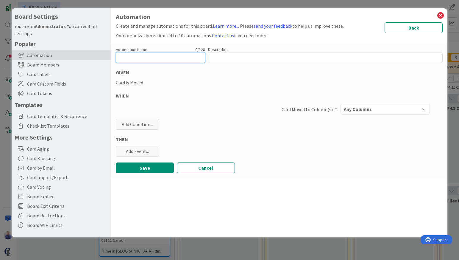
click at [178, 56] on input "text" at bounding box center [160, 57] width 89 height 11
paste input "EP P2 Tasks"
click at [128, 59] on input "EP P2 Tasks" at bounding box center [160, 57] width 89 height 11
type input "EP P6 Tasks"
click at [188, 85] on div "Card is Moved" at bounding box center [279, 82] width 327 height 7
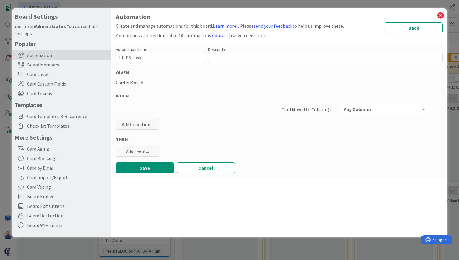
click at [383, 108] on div "Any Columns" at bounding box center [380, 109] width 77 height 10
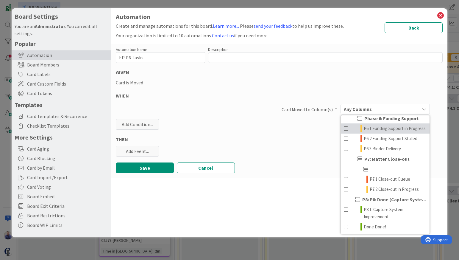
scroll to position [230, 0]
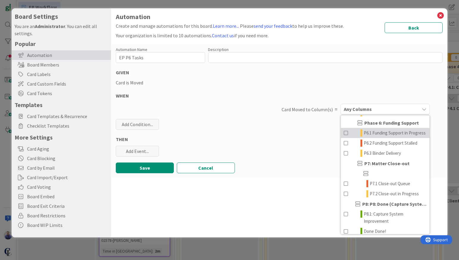
click at [347, 133] on span at bounding box center [346, 132] width 5 height 7
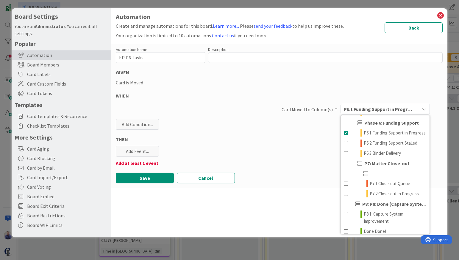
click at [301, 83] on div "Card is Moved" at bounding box center [279, 82] width 327 height 7
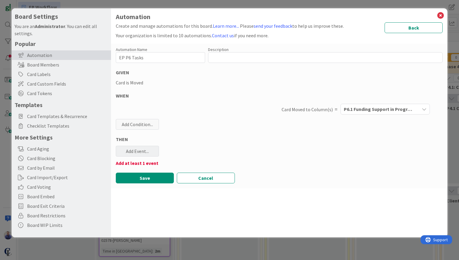
click at [139, 151] on div "Add Event..." at bounding box center [137, 151] width 43 height 11
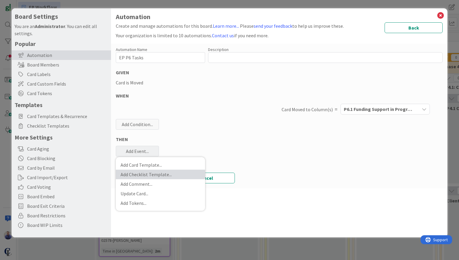
click at [152, 173] on link "Add Checklist Template ..." at bounding box center [160, 174] width 89 height 10
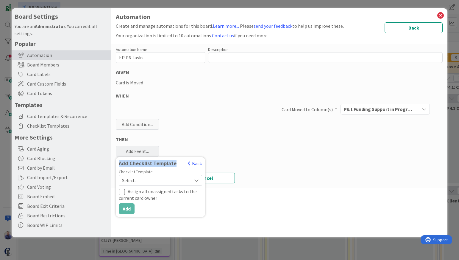
click at [169, 179] on span "Select..." at bounding box center [155, 180] width 67 height 8
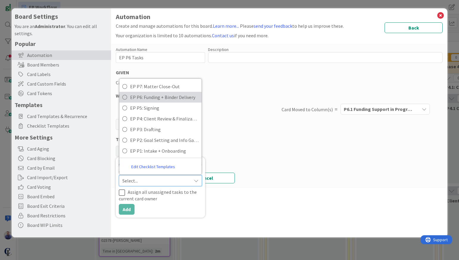
click at [161, 97] on span "EP P6: Funding + Binder Delivery" at bounding box center [164, 97] width 68 height 9
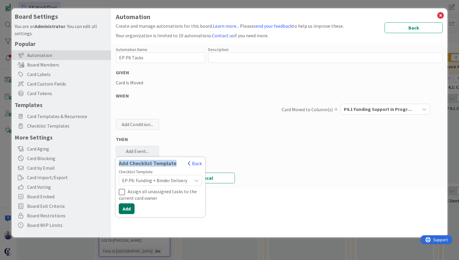
click at [127, 208] on button "Add" at bounding box center [127, 208] width 16 height 11
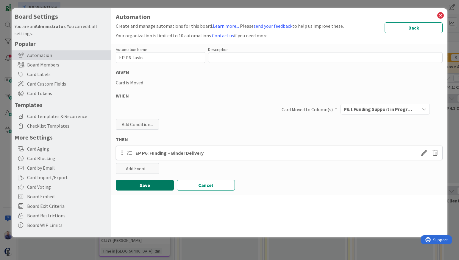
click at [134, 187] on button "Save" at bounding box center [145, 185] width 58 height 11
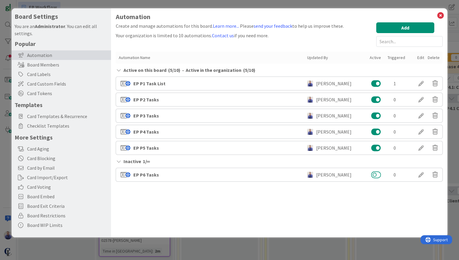
drag, startPoint x: 377, startPoint y: 175, endPoint x: 381, endPoint y: 174, distance: 3.9
click at [377, 175] on button at bounding box center [376, 175] width 10 height 8
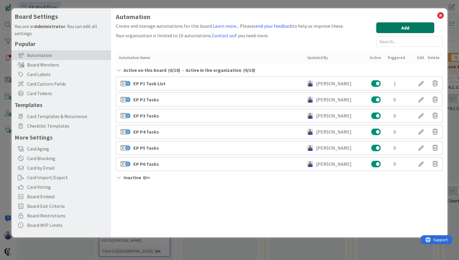
click at [407, 27] on button "Add" at bounding box center [405, 27] width 58 height 11
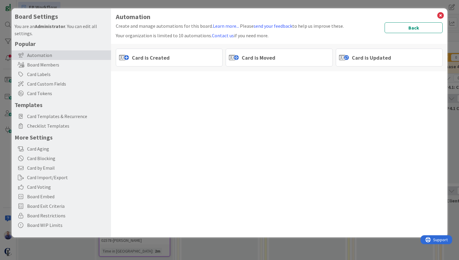
click at [267, 58] on span "Card is Moved" at bounding box center [259, 58] width 34 height 8
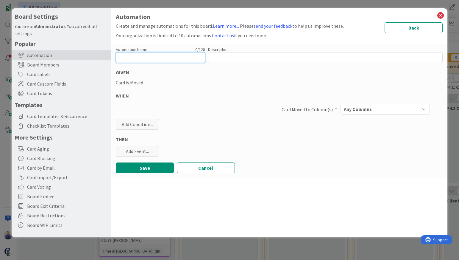
click at [154, 57] on input "text" at bounding box center [160, 57] width 89 height 11
paste input "EP P2 Tasks"
drag, startPoint x: 131, startPoint y: 57, endPoint x: 128, endPoint y: 58, distance: 3.5
click at [128, 58] on input "EP P2 Tasks" at bounding box center [160, 57] width 89 height 11
type input "EP P7 Tasks"
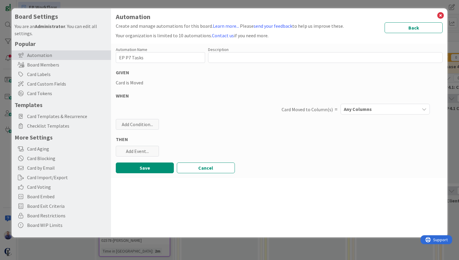
drag, startPoint x: 182, startPoint y: 68, endPoint x: 356, endPoint y: 94, distance: 175.6
click at [191, 70] on div "Automation Name 11 / 128 EP P7 Tasks Description 0 / 256 GIVEN Card is Moved WH…" at bounding box center [279, 111] width 337 height 134
click at [377, 106] on div "Any Columns" at bounding box center [380, 109] width 77 height 10
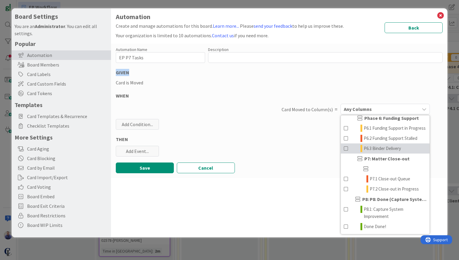
scroll to position [242, 0]
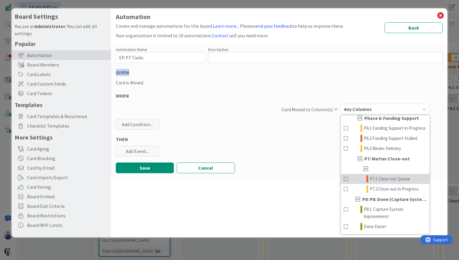
click at [346, 179] on span at bounding box center [346, 178] width 5 height 7
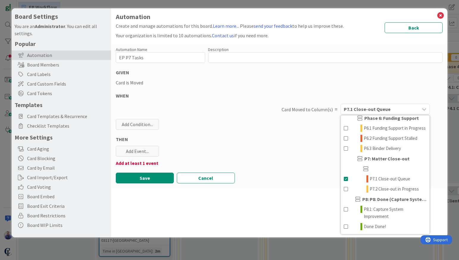
drag, startPoint x: 295, startPoint y: 152, endPoint x: 244, endPoint y: 141, distance: 51.8
click at [295, 152] on div "Automation Name 11 / 128 EP P7 Tasks Description 0 / 256 GIVEN Card is Moved WH…" at bounding box center [279, 116] width 337 height 144
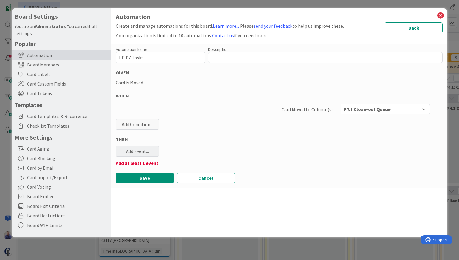
click at [151, 150] on div "Add Event..." at bounding box center [137, 151] width 43 height 11
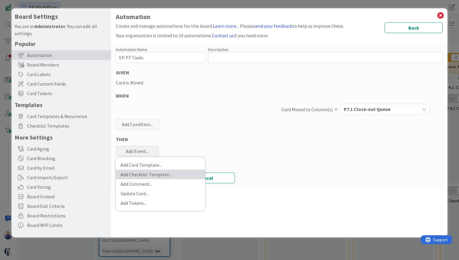
click at [158, 174] on link "Add Checklist Template ..." at bounding box center [160, 174] width 89 height 10
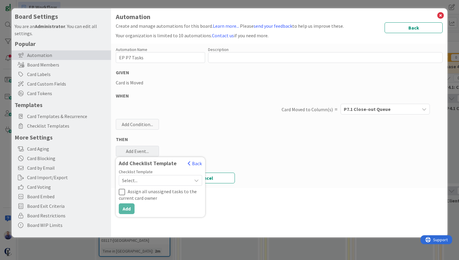
click at [167, 180] on span "Select..." at bounding box center [155, 180] width 67 height 8
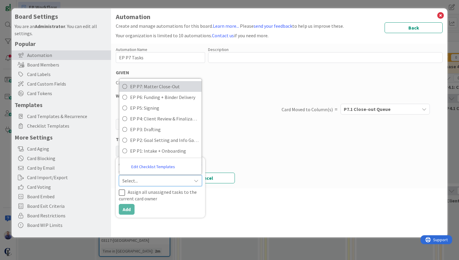
click at [147, 88] on span "EP P7: Matter Close-Out" at bounding box center [164, 86] width 68 height 9
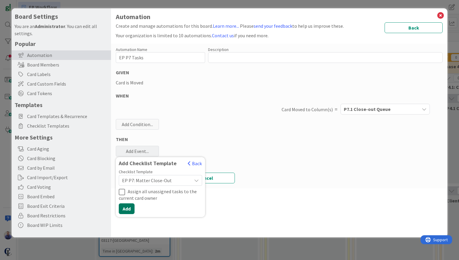
drag, startPoint x: 127, startPoint y: 211, endPoint x: 131, endPoint y: 203, distance: 9.3
click at [127, 211] on button "Add" at bounding box center [127, 208] width 16 height 11
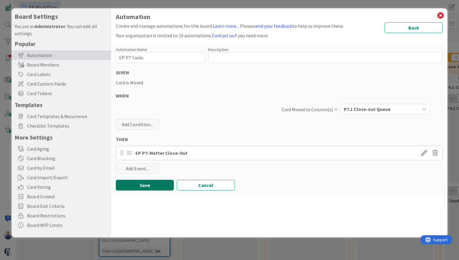
drag, startPoint x: 137, startPoint y: 186, endPoint x: 165, endPoint y: 186, distance: 28.0
click at [138, 186] on button "Save" at bounding box center [145, 185] width 58 height 11
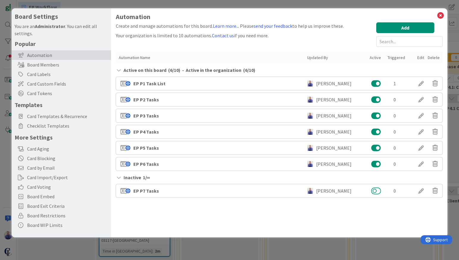
click at [376, 191] on button at bounding box center [376, 191] width 10 height 8
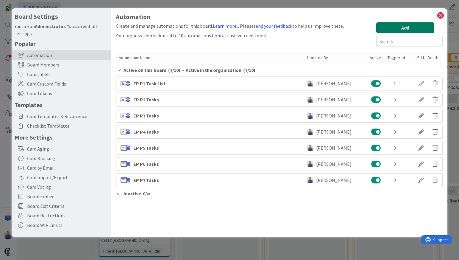
click at [413, 28] on button "Add" at bounding box center [405, 27] width 58 height 11
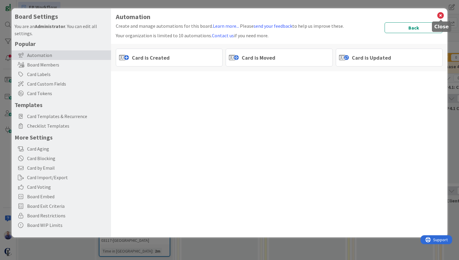
click at [440, 15] on icon at bounding box center [441, 15] width 8 height 8
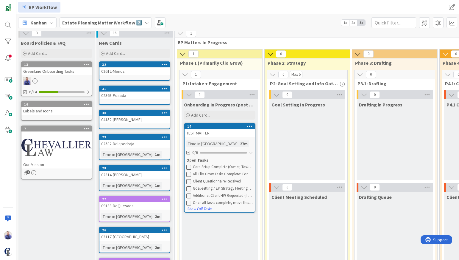
scroll to position [116, 0]
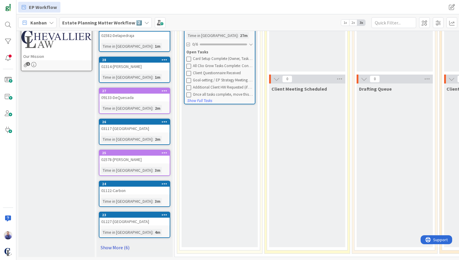
click at [125, 245] on link "Show More (6)" at bounding box center [134, 247] width 71 height 10
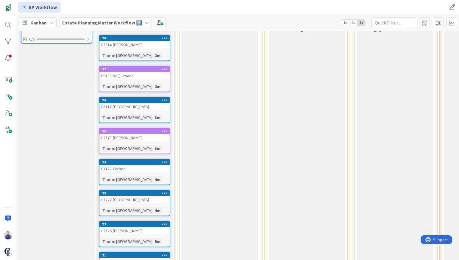
scroll to position [0, 0]
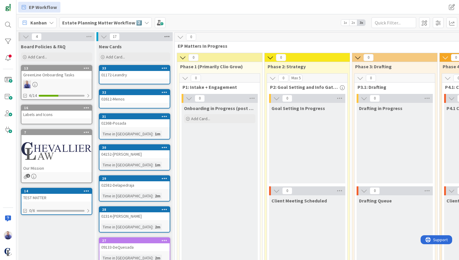
click at [168, 38] on icon at bounding box center [167, 36] width 8 height 9
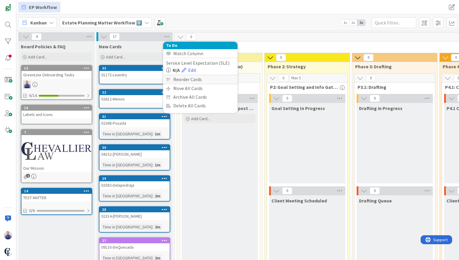
click at [178, 79] on div "Reorder Cards" at bounding box center [200, 79] width 74 height 9
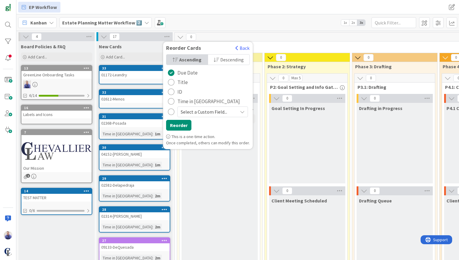
click at [171, 101] on div "radio" at bounding box center [171, 101] width 7 height 7
click at [226, 60] on span "Descending" at bounding box center [232, 59] width 24 height 9
click at [177, 126] on button "Reorder" at bounding box center [178, 125] width 25 height 11
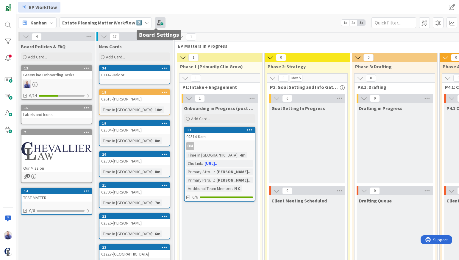
click at [159, 20] on span at bounding box center [160, 22] width 11 height 11
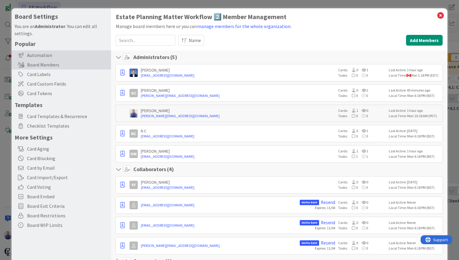
click at [38, 57] on div "Automation" at bounding box center [61, 55] width 99 height 10
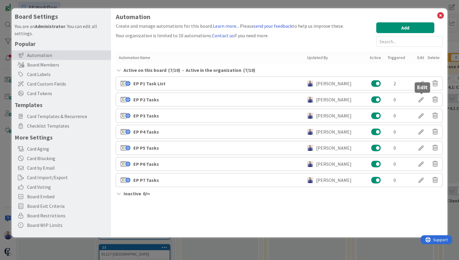
click at [419, 99] on div at bounding box center [421, 99] width 17 height 10
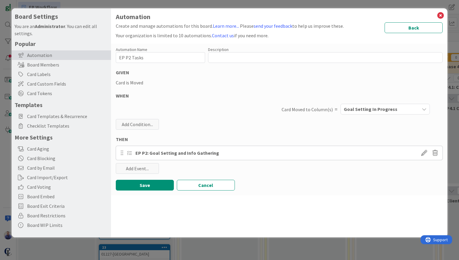
click at [426, 108] on icon "button" at bounding box center [424, 109] width 5 height 5
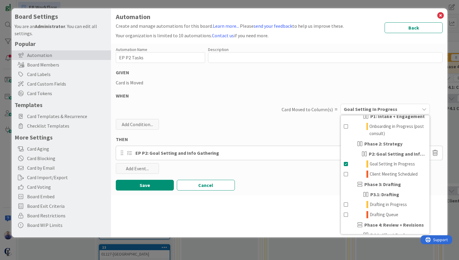
scroll to position [46, 0]
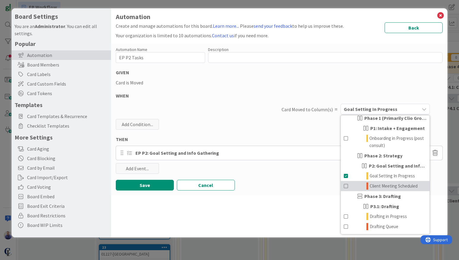
click at [347, 187] on span at bounding box center [346, 185] width 5 height 7
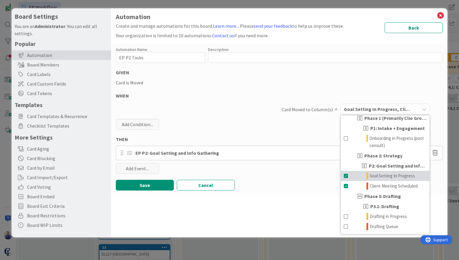
click at [347, 177] on span at bounding box center [346, 175] width 5 height 7
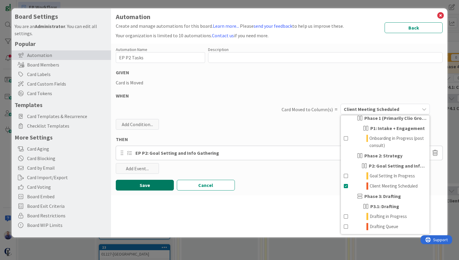
click at [152, 181] on button "Save" at bounding box center [145, 185] width 58 height 11
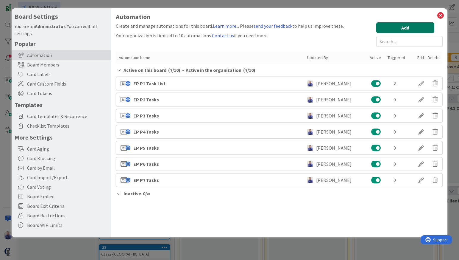
drag, startPoint x: 423, startPoint y: 28, endPoint x: 453, endPoint y: 35, distance: 30.3
click at [423, 28] on button "Add" at bounding box center [405, 27] width 58 height 11
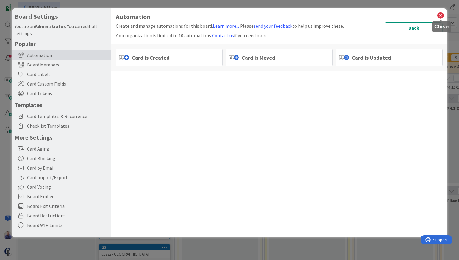
click at [441, 14] on icon at bounding box center [441, 15] width 8 height 8
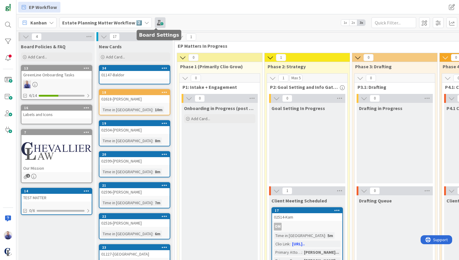
click at [155, 21] on span at bounding box center [160, 22] width 11 height 11
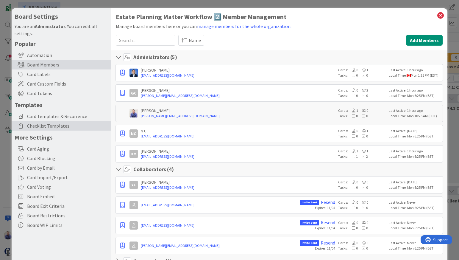
click at [63, 127] on span "Checklist Templates" at bounding box center [67, 125] width 81 height 7
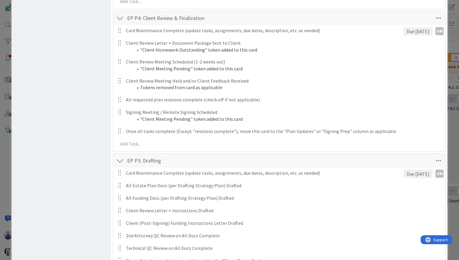
scroll to position [507, 0]
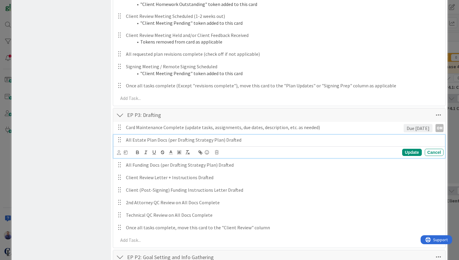
click at [243, 139] on p "All Estate Plan Docs (per Drafting Strategy Plan) Drafted" at bounding box center [284, 139] width 316 height 7
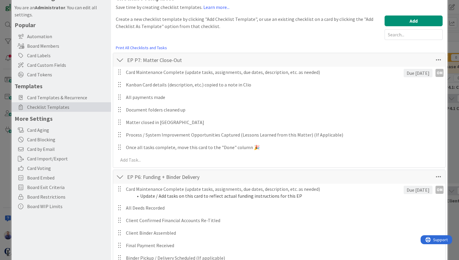
scroll to position [0, 0]
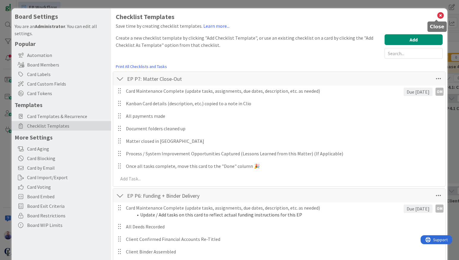
drag, startPoint x: 437, startPoint y: 15, endPoint x: 372, endPoint y: 24, distance: 65.6
click at [437, 15] on icon at bounding box center [441, 15] width 8 height 8
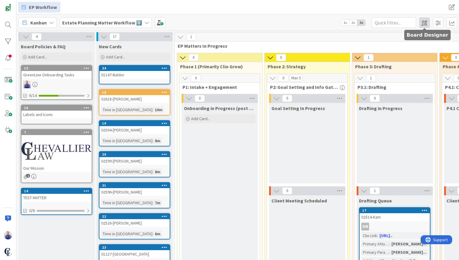
click at [427, 20] on span at bounding box center [424, 22] width 11 height 11
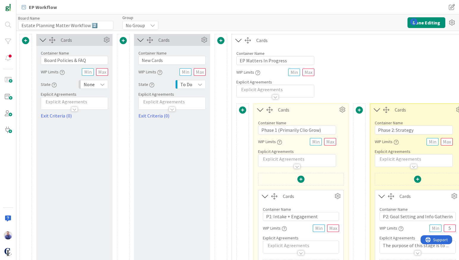
type input "Estate Planning Matter Workflow 2️⃣"
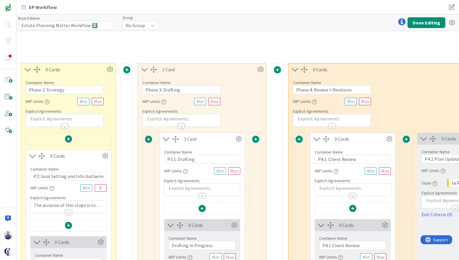
scroll to position [38, 349]
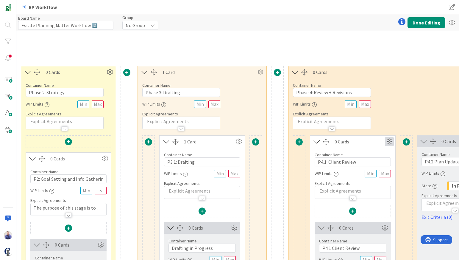
click at [390, 141] on icon at bounding box center [389, 141] width 9 height 9
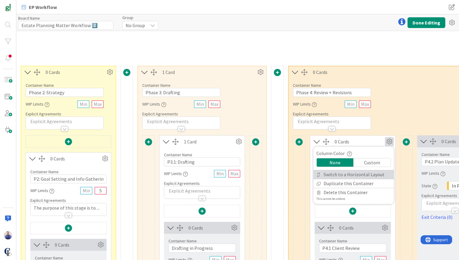
click at [363, 174] on link "Switch to a Horizontal Layout" at bounding box center [354, 174] width 80 height 9
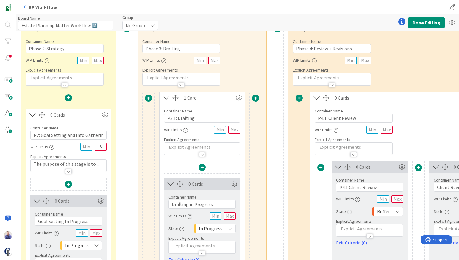
scroll to position [81, 564]
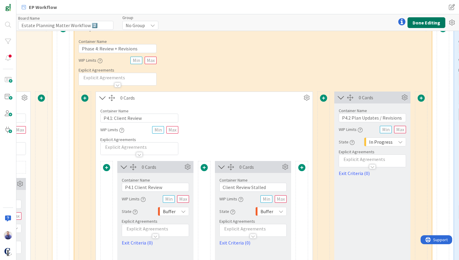
click at [433, 20] on button "Done Editing" at bounding box center [427, 22] width 38 height 11
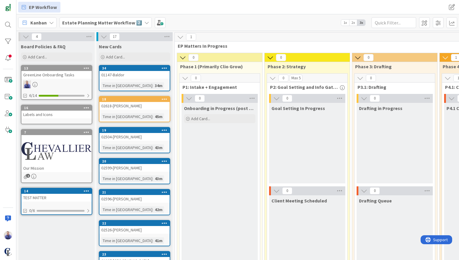
scroll to position [4, 0]
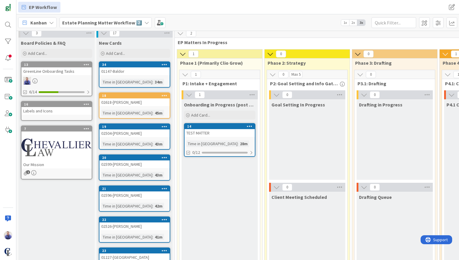
click at [218, 131] on div "TEST MATTER" at bounding box center [220, 133] width 70 height 8
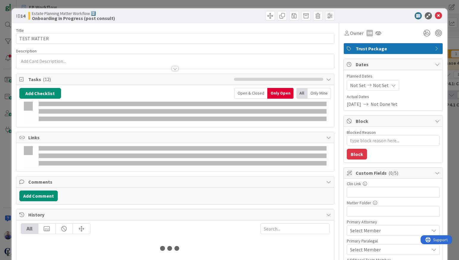
type textarea "x"
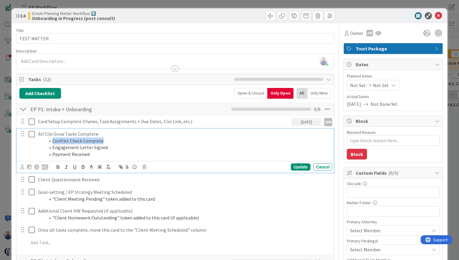
drag, startPoint x: 107, startPoint y: 141, endPoint x: 53, endPoint y: 138, distance: 54.3
click at [53, 138] on li "Conflict Check Complete" at bounding box center [187, 140] width 285 height 7
click at [84, 166] on icon "button" at bounding box center [82, 166] width 5 height 5
click at [147, 138] on li "Conflict Check Complete" at bounding box center [187, 140] width 285 height 7
click at [151, 147] on li "Engagement Letter Signed" at bounding box center [187, 147] width 285 height 7
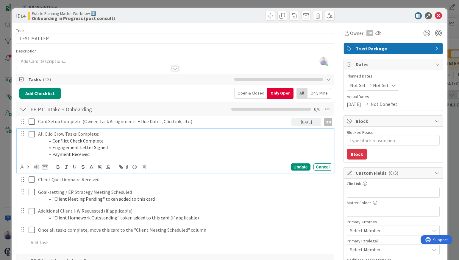
click at [113, 142] on li "Conflict Check Complete" at bounding box center [187, 140] width 285 height 7
drag, startPoint x: 115, startPoint y: 141, endPoint x: 100, endPoint y: 143, distance: 14.7
click at [102, 142] on li "Conflict Check Complete (n/a)" at bounding box center [187, 140] width 285 height 7
drag, startPoint x: 82, startPoint y: 166, endPoint x: 118, endPoint y: 150, distance: 38.9
click at [84, 166] on icon "button" at bounding box center [82, 166] width 5 height 5
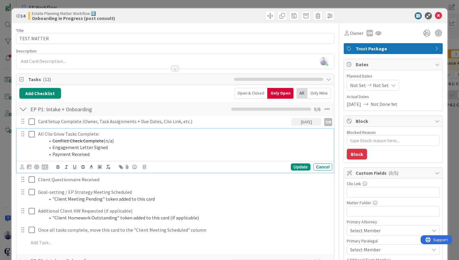
drag, startPoint x: 125, startPoint y: 143, endPoint x: 227, endPoint y: 153, distance: 102.0
click at [129, 144] on ol "Conflict Check Complete (n/a) Engagement Letter Signed Payment Received" at bounding box center [184, 147] width 292 height 20
click at [155, 136] on p "All Clio Grow Tasks Complete:" at bounding box center [184, 133] width 292 height 7
drag, startPoint x: 136, startPoint y: 140, endPoint x: 119, endPoint y: 141, distance: 16.7
click at [136, 140] on li "Conflict Check Complete (n/a)" at bounding box center [187, 140] width 285 height 7
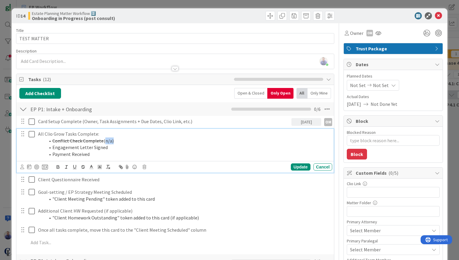
drag, startPoint x: 119, startPoint y: 141, endPoint x: 105, endPoint y: 141, distance: 14.9
click at [105, 141] on li "Conflict Check Complete (n/a)" at bounding box center [187, 140] width 285 height 7
click at [94, 140] on s "Conflict Check Complete" at bounding box center [77, 141] width 51 height 6
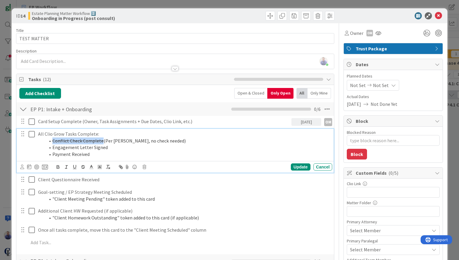
click at [94, 140] on s "Conflict Check Complete" at bounding box center [77, 141] width 51 height 6
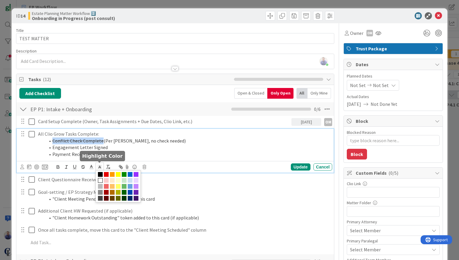
click at [99, 168] on icon at bounding box center [99, 166] width 5 height 5
drag, startPoint x: 106, startPoint y: 174, endPoint x: 110, endPoint y: 172, distance: 4.3
click at [108, 173] on span at bounding box center [106, 174] width 5 height 5
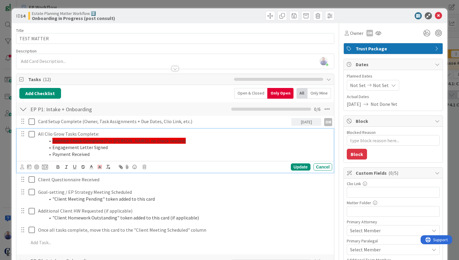
click at [172, 150] on li "Engagement Letter Signed" at bounding box center [187, 147] width 285 height 7
drag, startPoint x: 177, startPoint y: 142, endPoint x: 50, endPoint y: 139, distance: 126.6
click at [50, 139] on li "Conflict Check Complete (Per [PERSON_NAME], no check needed)" at bounding box center [187, 140] width 285 height 7
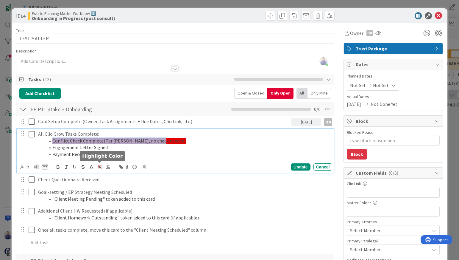
click at [100, 167] on icon at bounding box center [99, 166] width 5 height 5
click at [98, 180] on span at bounding box center [118, 186] width 45 height 32
click at [100, 179] on span at bounding box center [100, 180] width 5 height 5
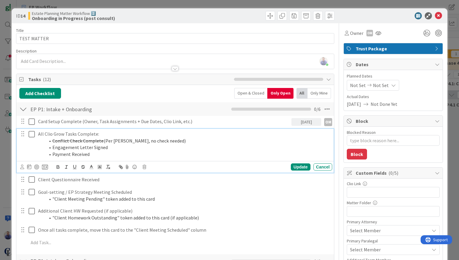
click at [227, 144] on li "Engagement Letter Signed" at bounding box center [187, 147] width 285 height 7
click at [436, 16] on icon at bounding box center [438, 15] width 7 height 7
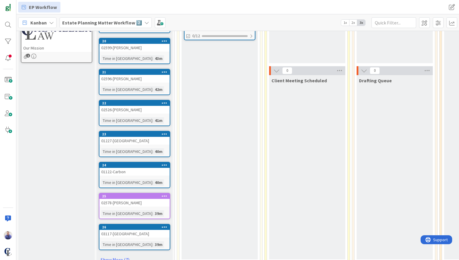
scroll to position [137, 0]
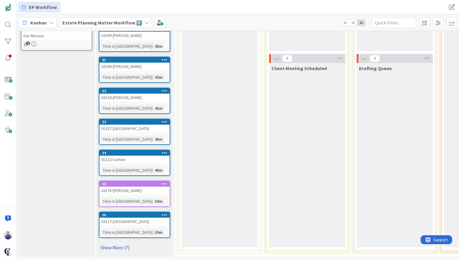
click at [118, 243] on link "Show More (7)" at bounding box center [134, 247] width 71 height 10
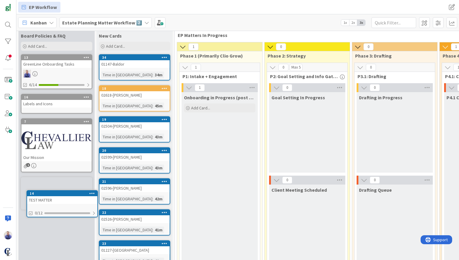
scroll to position [13, 0]
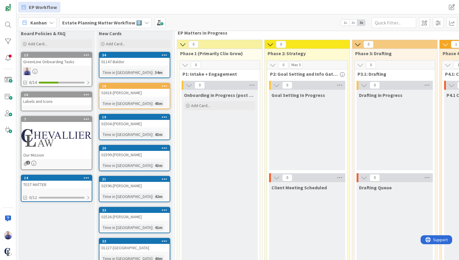
click at [68, 60] on div "GreenLine Onboarding Tasks" at bounding box center [56, 62] width 70 height 8
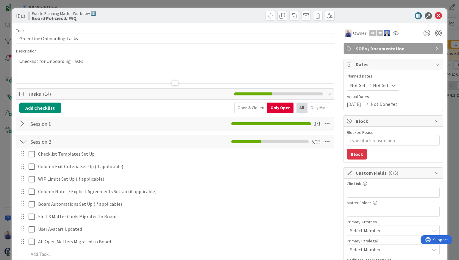
type textarea "x"
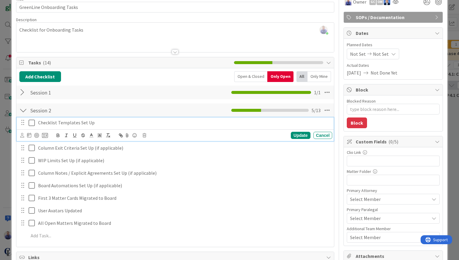
click at [95, 124] on p "Checklist Templates Set Up" at bounding box center [184, 122] width 292 height 7
click at [127, 126] on div "Checklist Templates Set Up" at bounding box center [184, 122] width 297 height 10
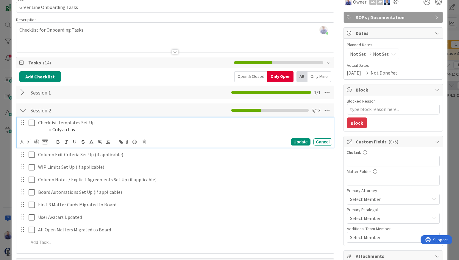
click at [54, 130] on li "Colyvia has" at bounding box center [187, 129] width 285 height 7
click at [83, 129] on li "Olyvia has" at bounding box center [187, 129] width 285 height 7
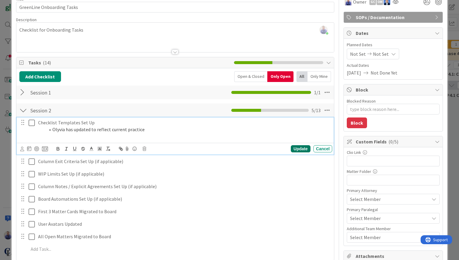
click at [291, 149] on div "Update" at bounding box center [300, 148] width 19 height 7
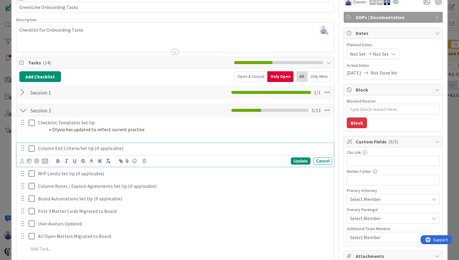
click at [32, 148] on icon at bounding box center [33, 148] width 9 height 7
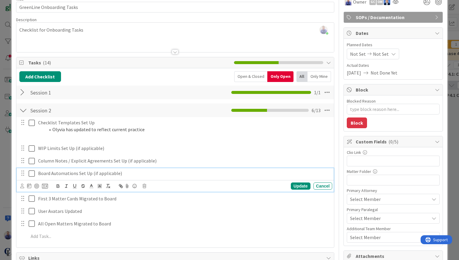
click at [32, 172] on icon at bounding box center [33, 173] width 9 height 7
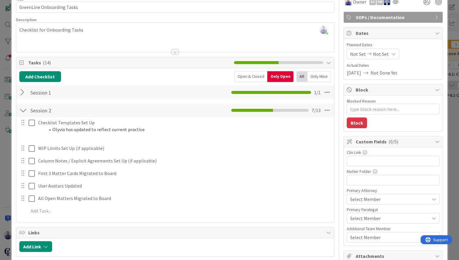
type textarea "x"
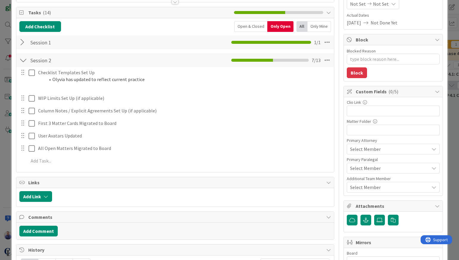
scroll to position [38, 0]
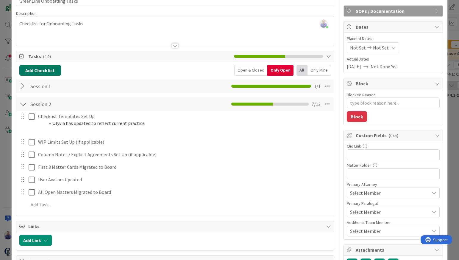
click at [52, 69] on button "Add Checklist" at bounding box center [40, 70] width 42 height 11
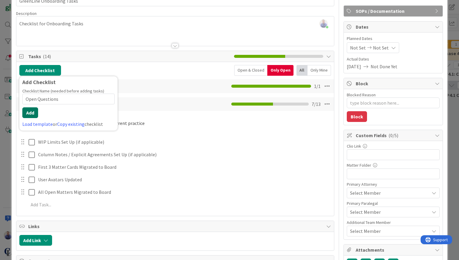
type input "Open Questions"
click at [35, 114] on button "Add" at bounding box center [30, 112] width 16 height 11
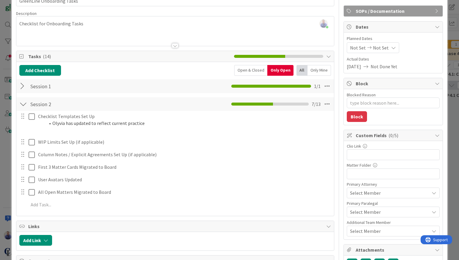
type textarea "x"
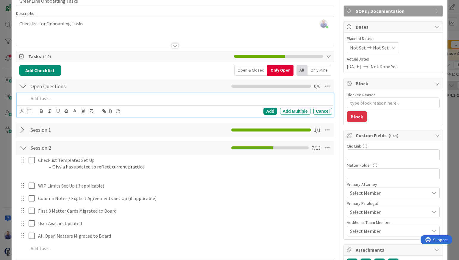
click at [105, 99] on p at bounding box center [180, 98] width 302 height 7
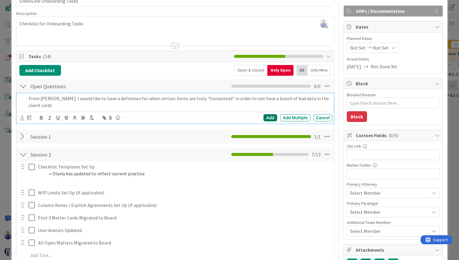
click at [269, 114] on div "Add" at bounding box center [270, 117] width 13 height 7
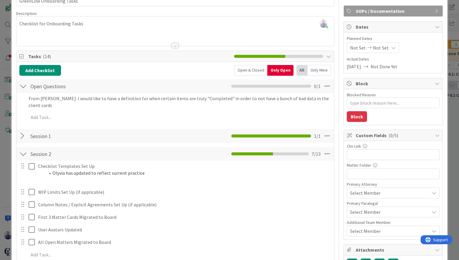
type textarea "x"
